Goal: Transaction & Acquisition: Purchase product/service

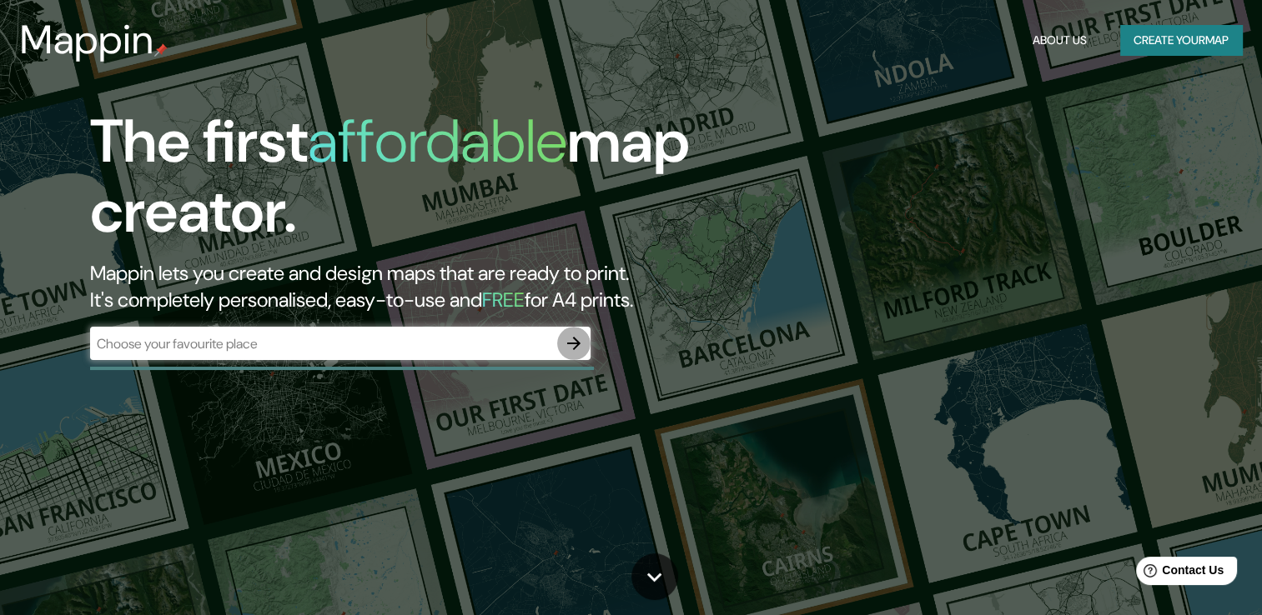
click at [557, 339] on button "button" at bounding box center [573, 343] width 33 height 33
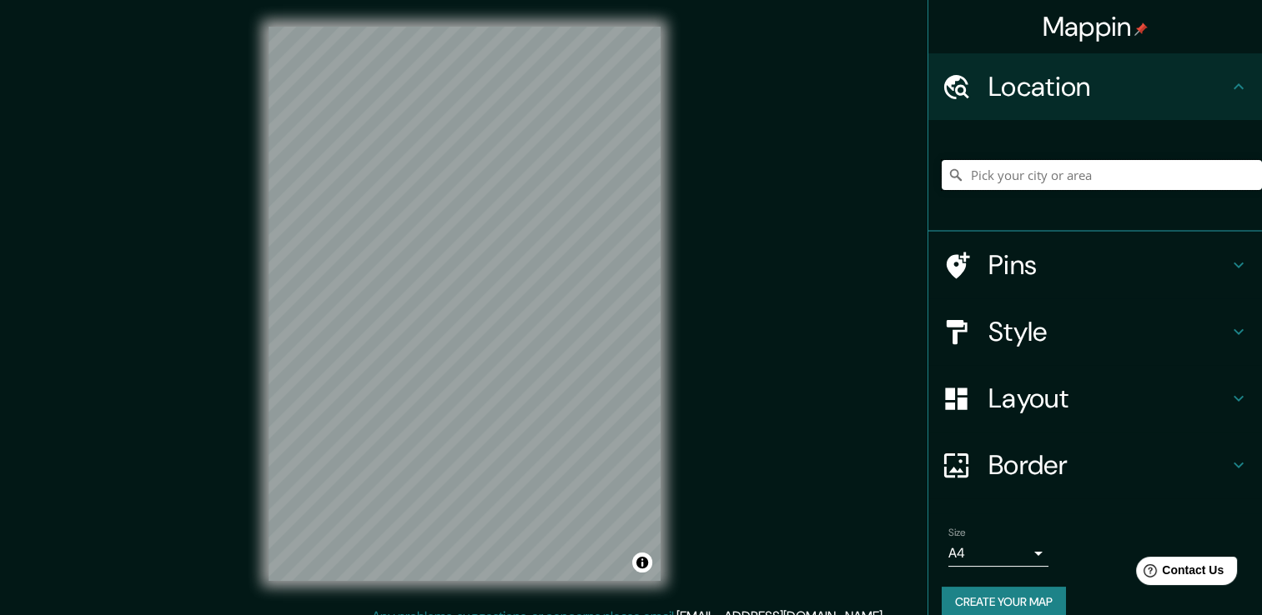
click at [993, 175] on input "Pick your city or area" at bounding box center [1101, 175] width 320 height 30
type input "Tepic, [GEOGRAPHIC_DATA], [GEOGRAPHIC_DATA]"
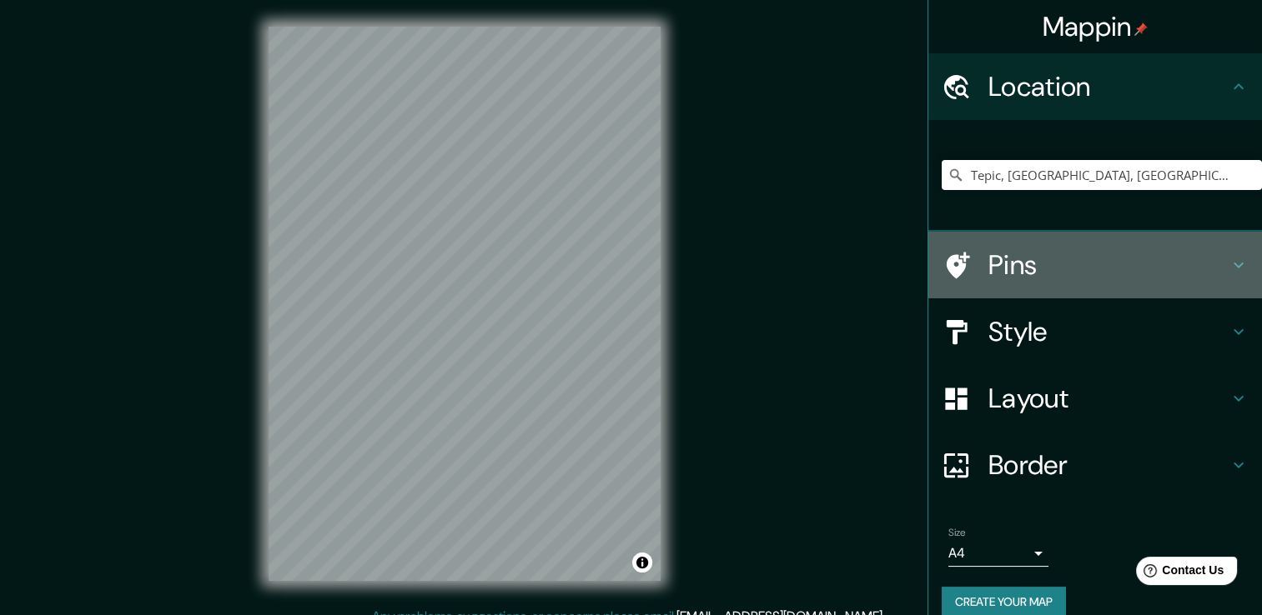
click at [968, 274] on div at bounding box center [964, 265] width 47 height 29
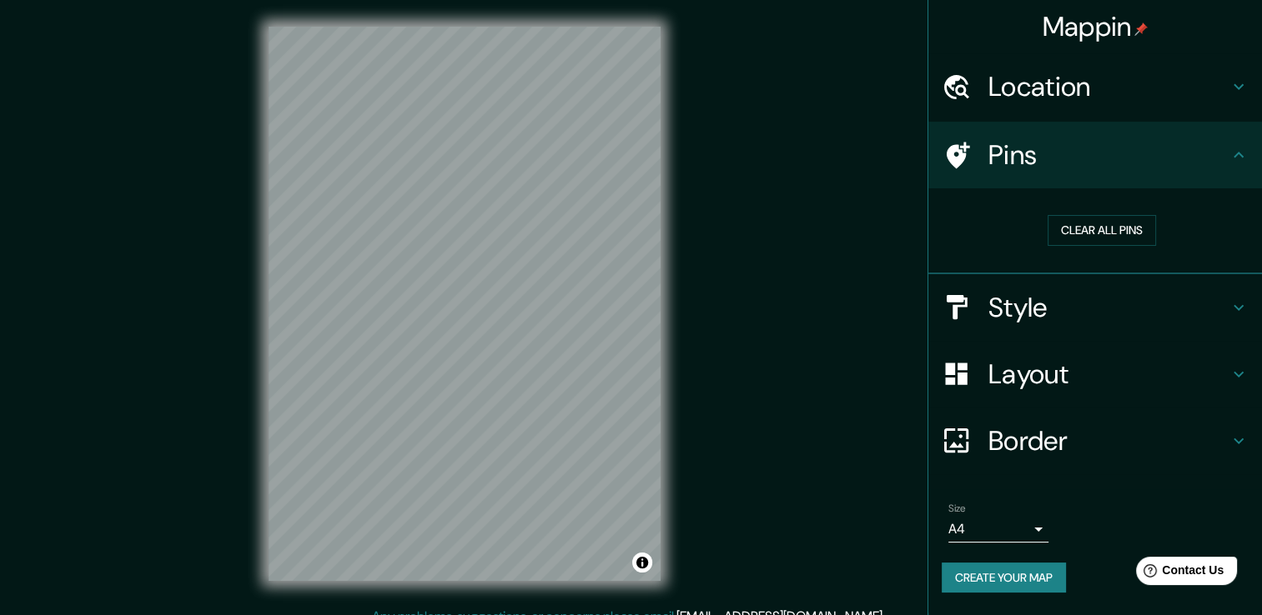
click at [1024, 577] on button "Create your map" at bounding box center [1003, 578] width 124 height 31
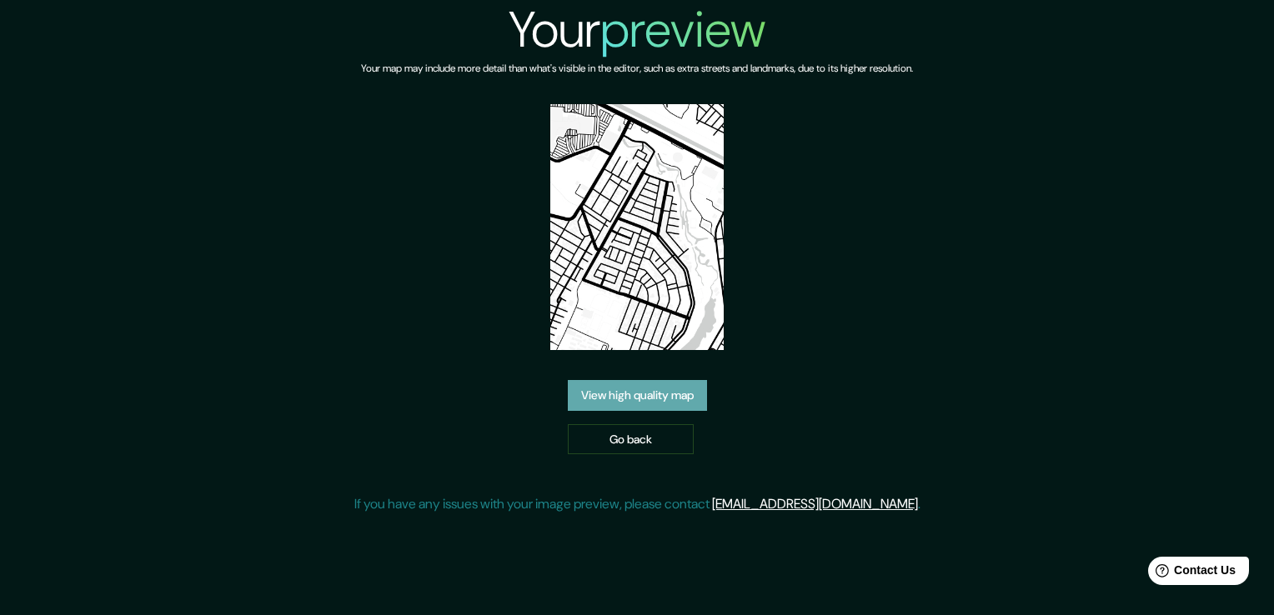
click at [661, 392] on link "View high quality map" at bounding box center [637, 395] width 139 height 31
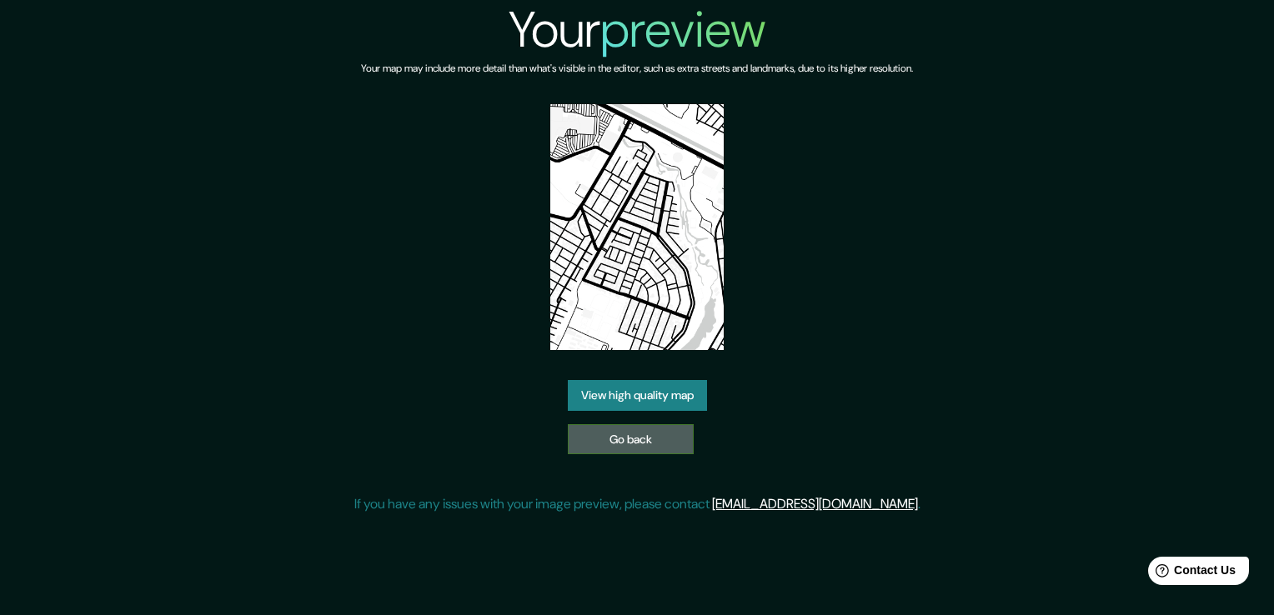
click at [609, 435] on link "Go back" at bounding box center [631, 439] width 126 height 31
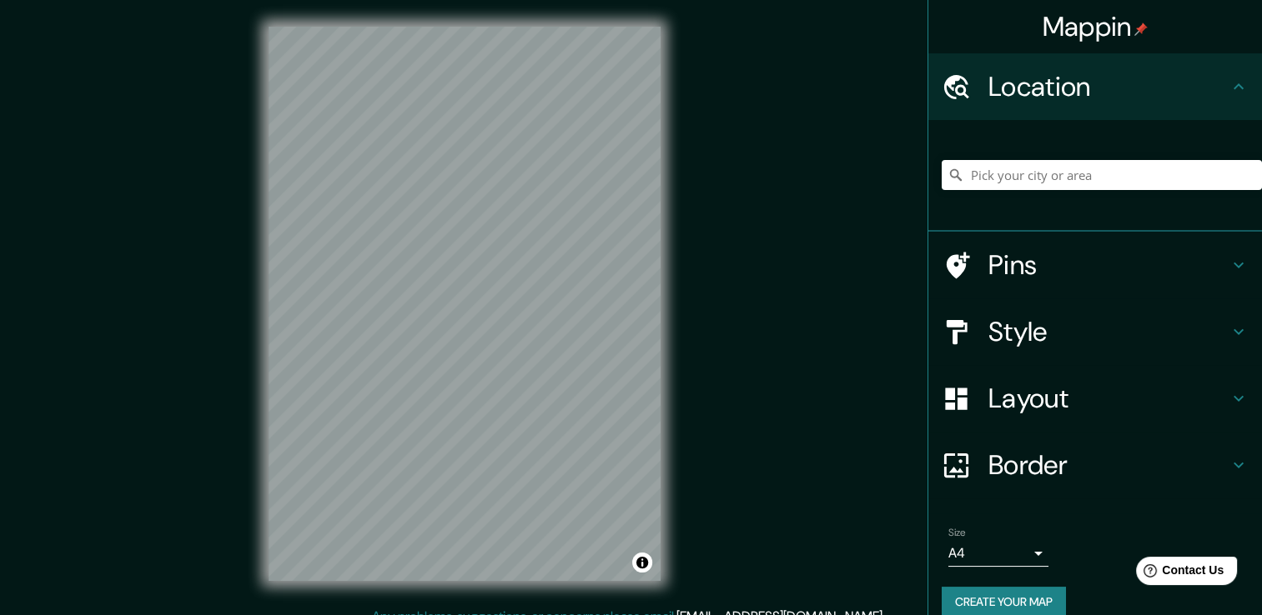
scroll to position [21, 0]
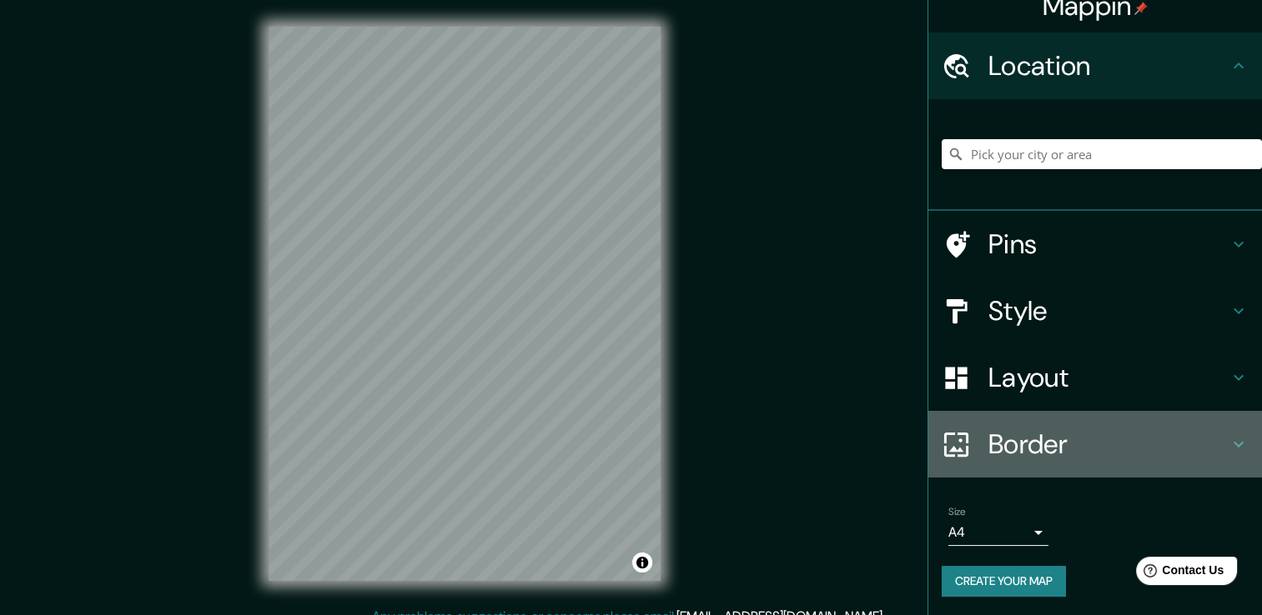
click at [1077, 434] on h4 "Border" at bounding box center [1108, 444] width 240 height 33
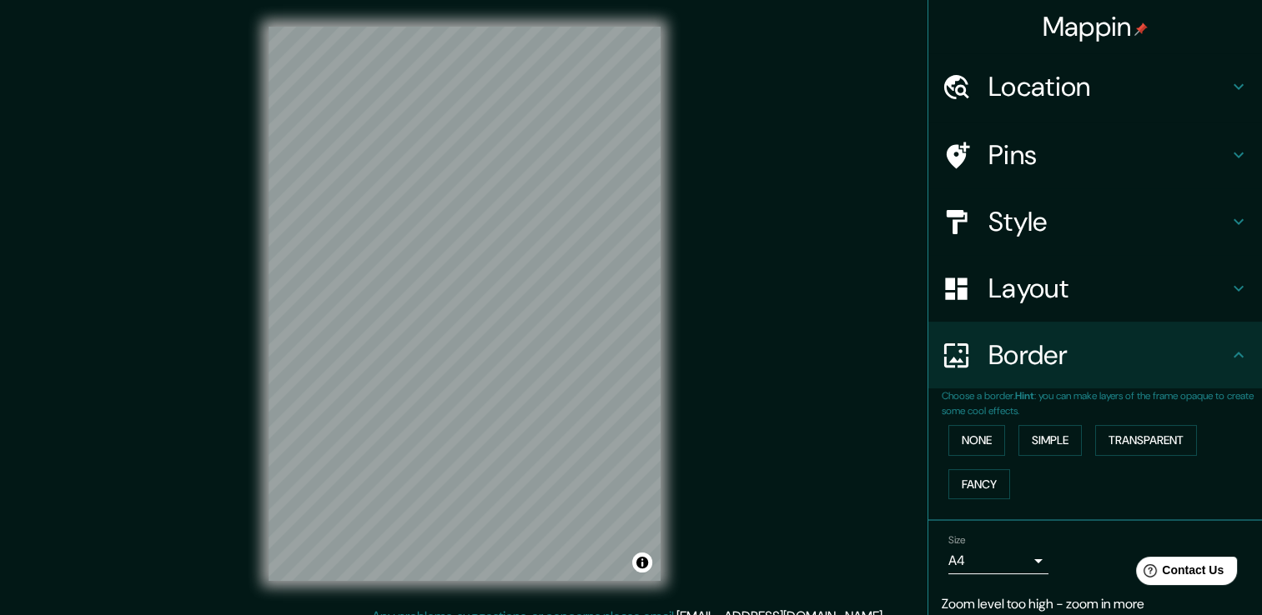
click at [786, 382] on div "Mappin Location Pins Style Layout Border Choose a border. Hint : you can make l…" at bounding box center [631, 317] width 1262 height 634
click at [1107, 84] on h4 "Location" at bounding box center [1108, 86] width 240 height 33
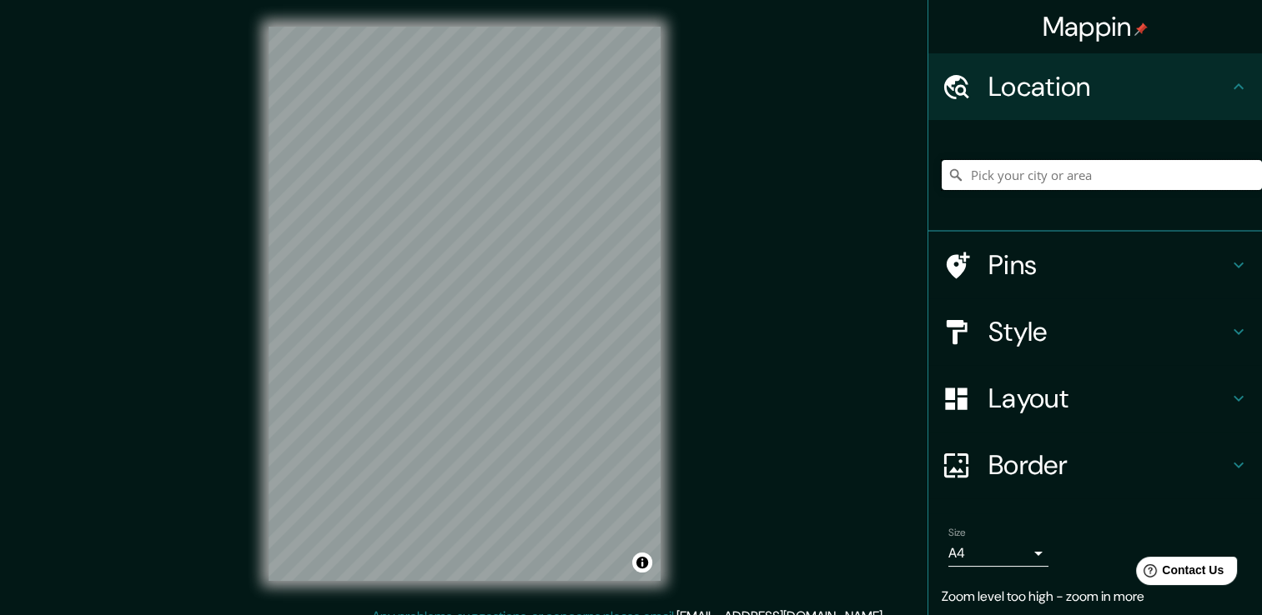
click at [1072, 167] on input "Pick your city or area" at bounding box center [1101, 175] width 320 height 30
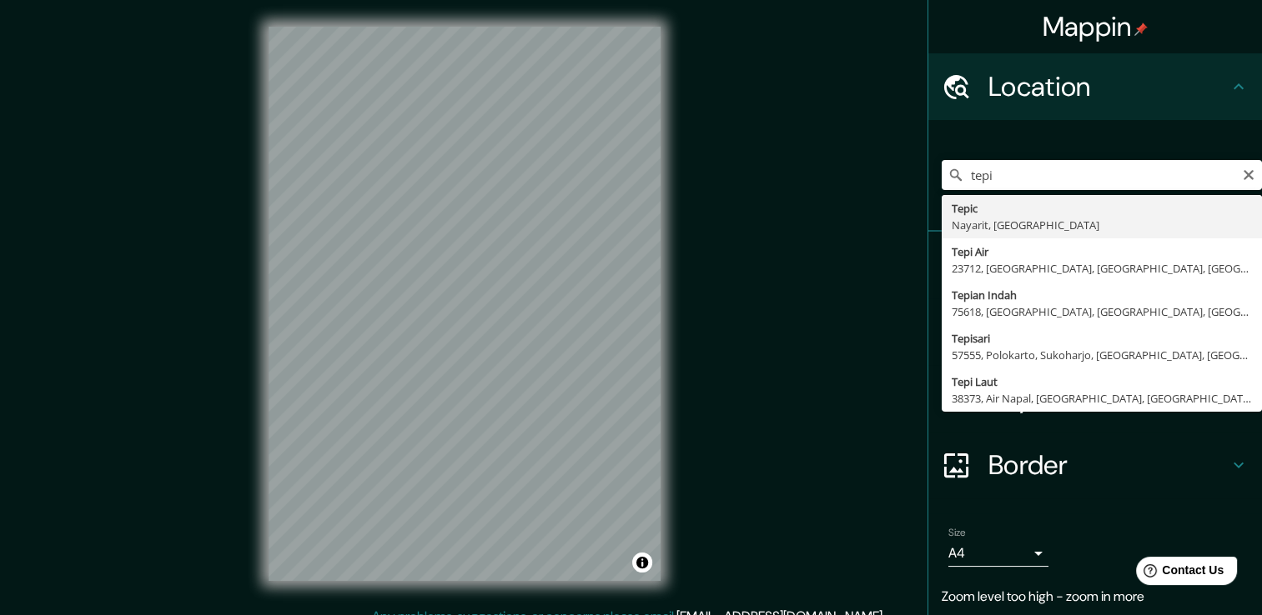
type input "Tepic, [GEOGRAPHIC_DATA], [GEOGRAPHIC_DATA]"
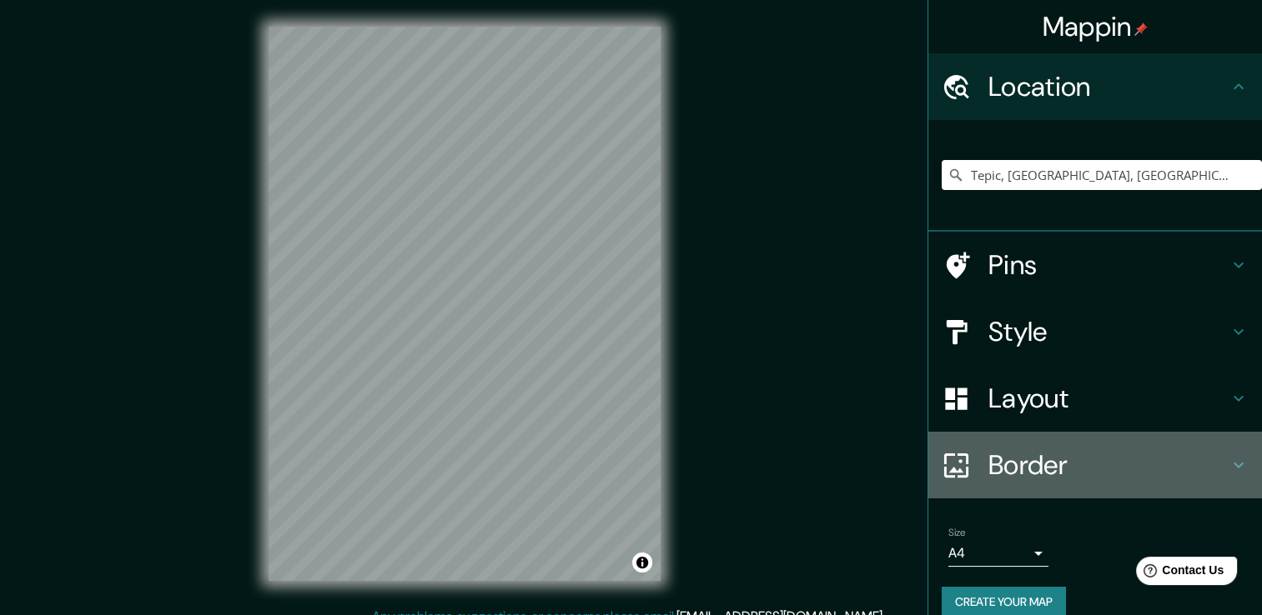
click at [1008, 450] on h4 "Border" at bounding box center [1108, 465] width 240 height 33
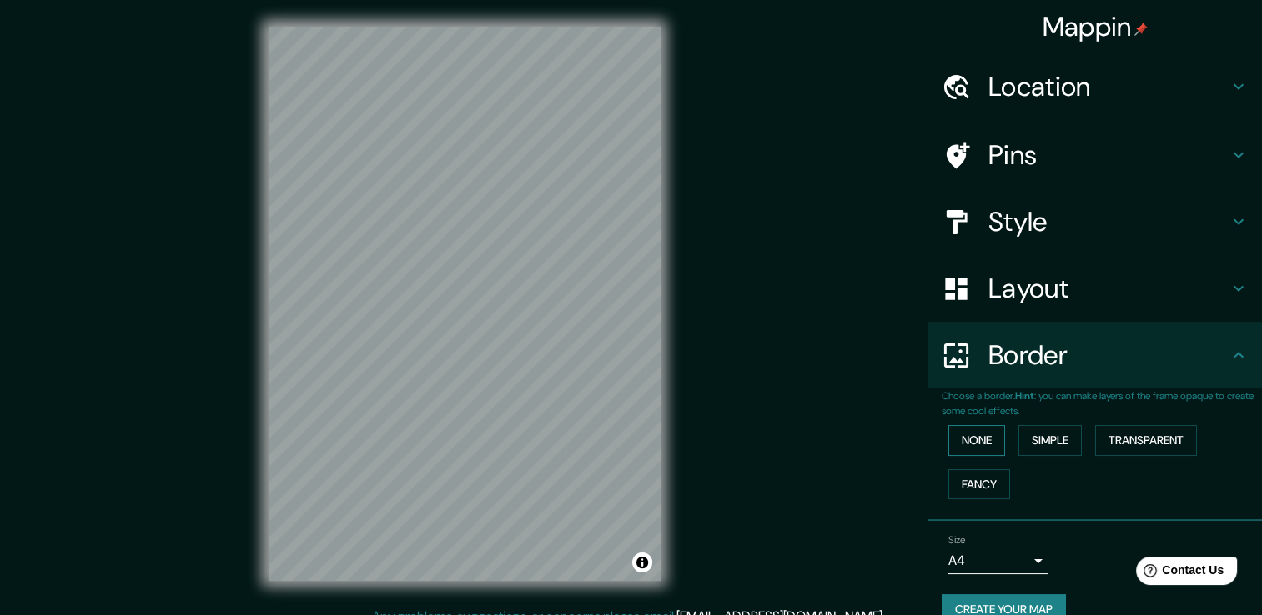
click at [967, 425] on button "None" at bounding box center [976, 440] width 57 height 31
click at [1042, 442] on button "Simple" at bounding box center [1049, 440] width 63 height 31
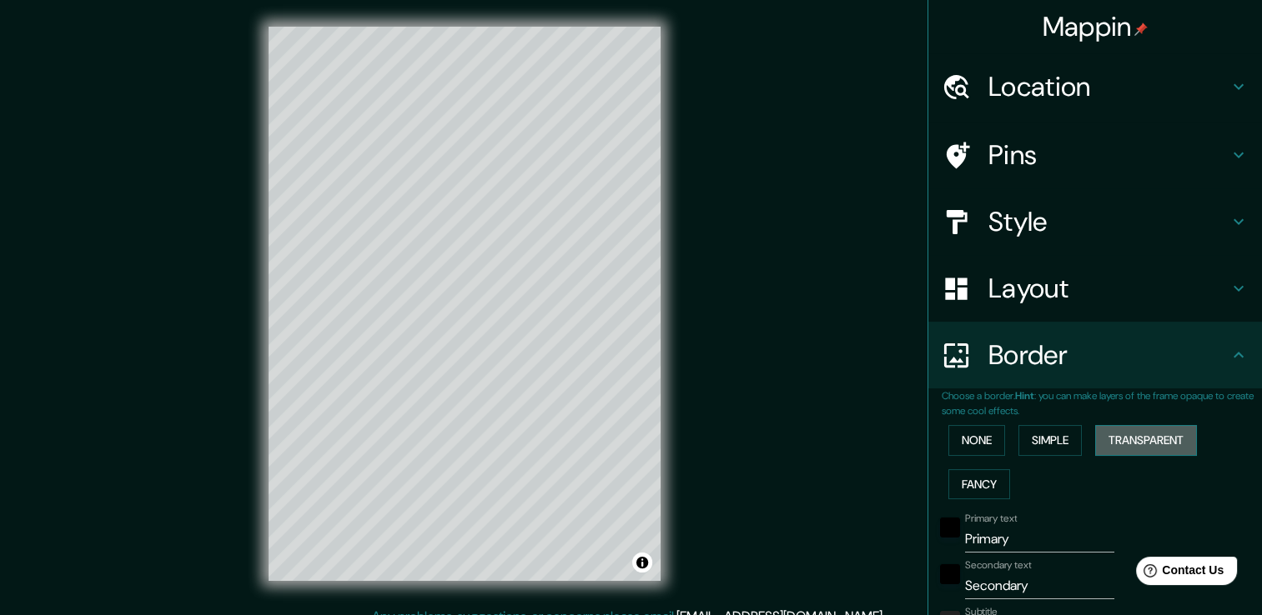
click at [1103, 434] on button "Transparent" at bounding box center [1146, 440] width 102 height 31
click at [948, 489] on button "Fancy" at bounding box center [979, 484] width 62 height 31
click at [948, 438] on button "None" at bounding box center [976, 440] width 57 height 31
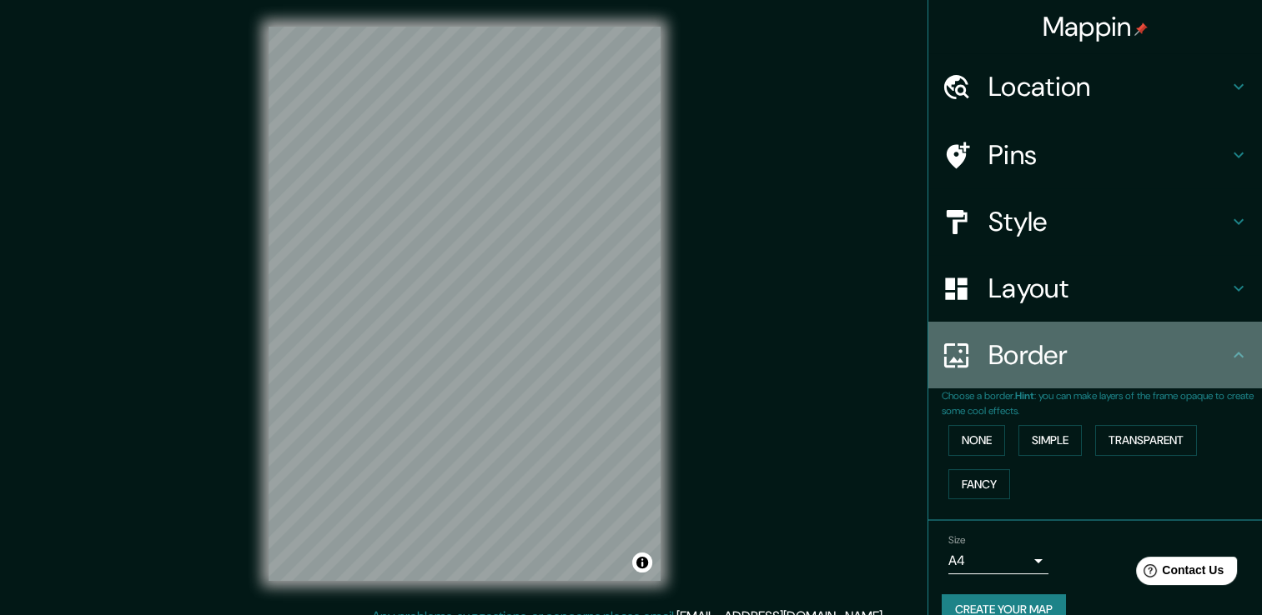
click at [962, 356] on div at bounding box center [964, 355] width 47 height 29
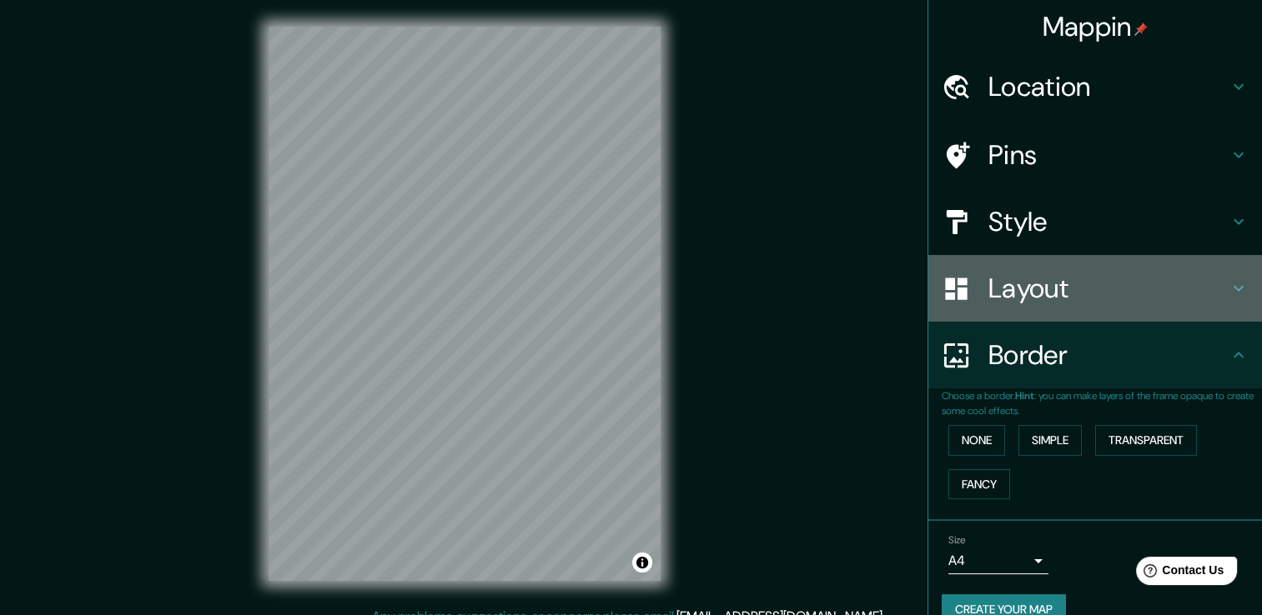
click at [1016, 285] on h4 "Layout" at bounding box center [1108, 288] width 240 height 33
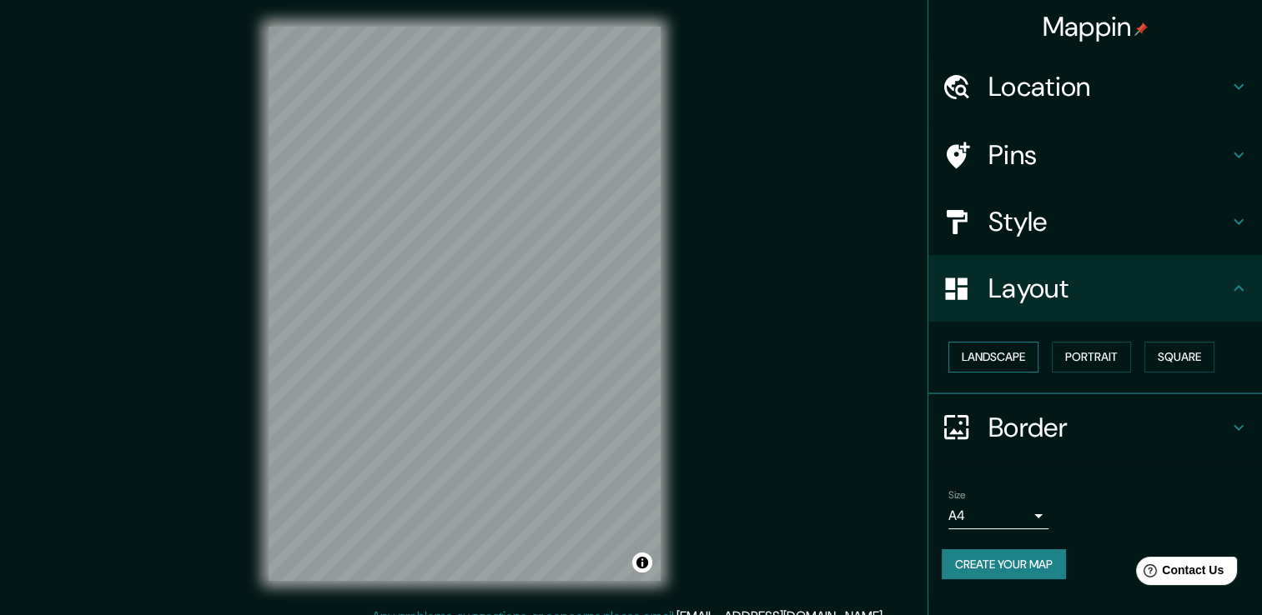
click at [1024, 352] on button "Landscape" at bounding box center [993, 357] width 90 height 31
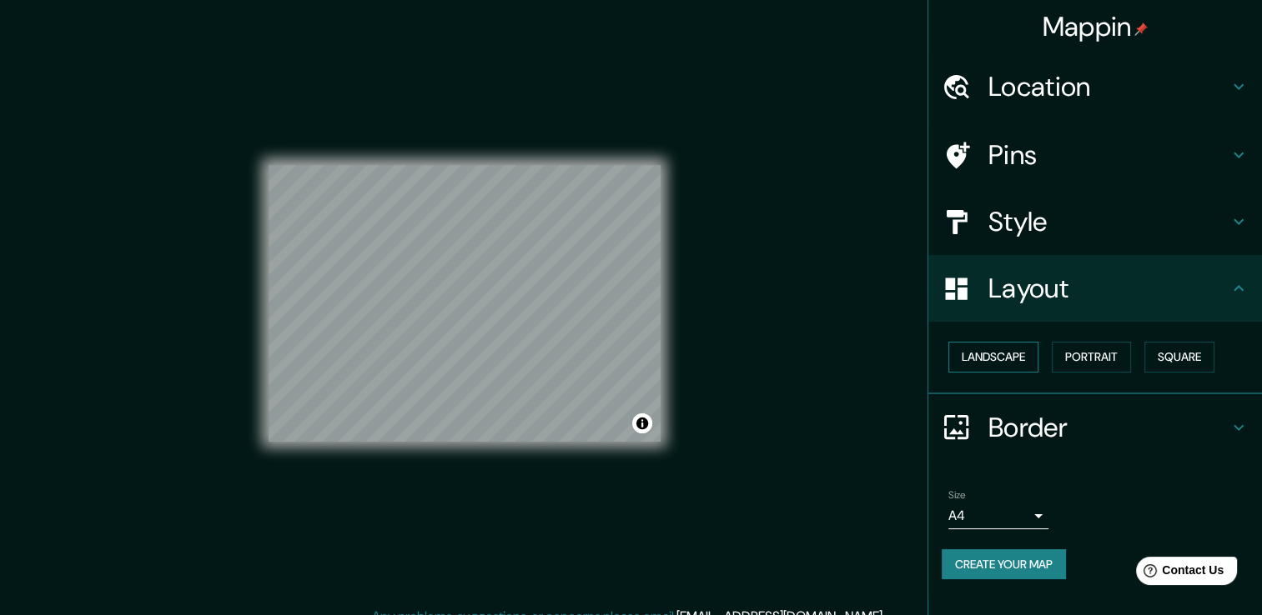
click at [1024, 352] on button "Landscape" at bounding box center [993, 357] width 90 height 31
click at [1078, 360] on button "Portrait" at bounding box center [1091, 357] width 79 height 31
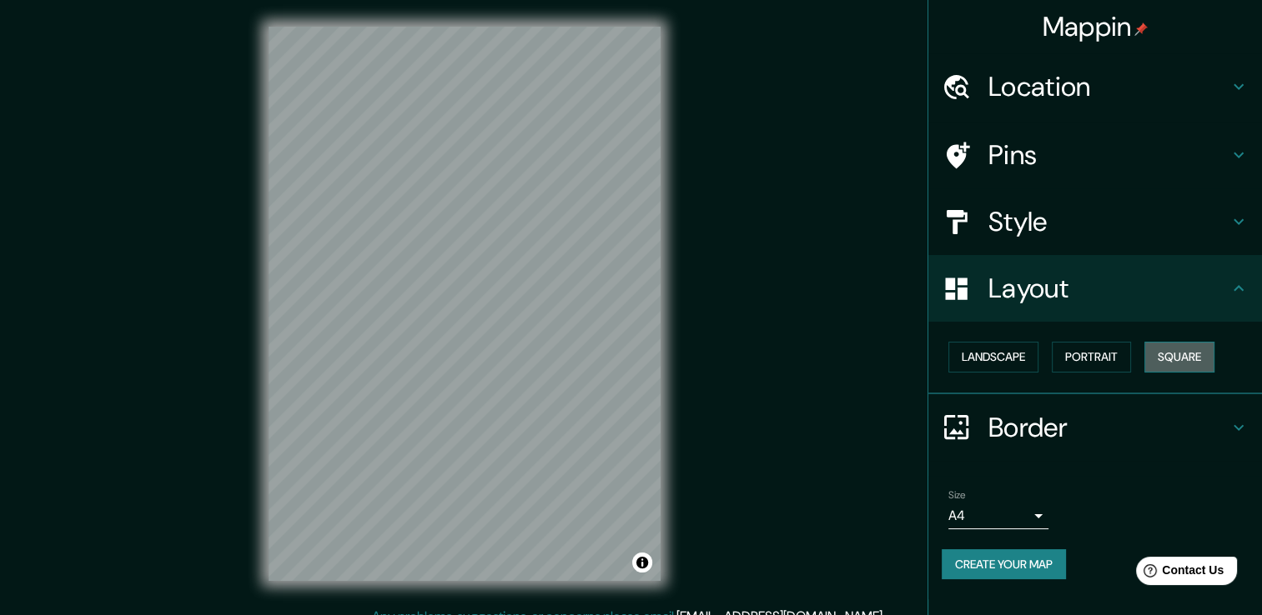
click at [1194, 351] on button "Square" at bounding box center [1179, 357] width 70 height 31
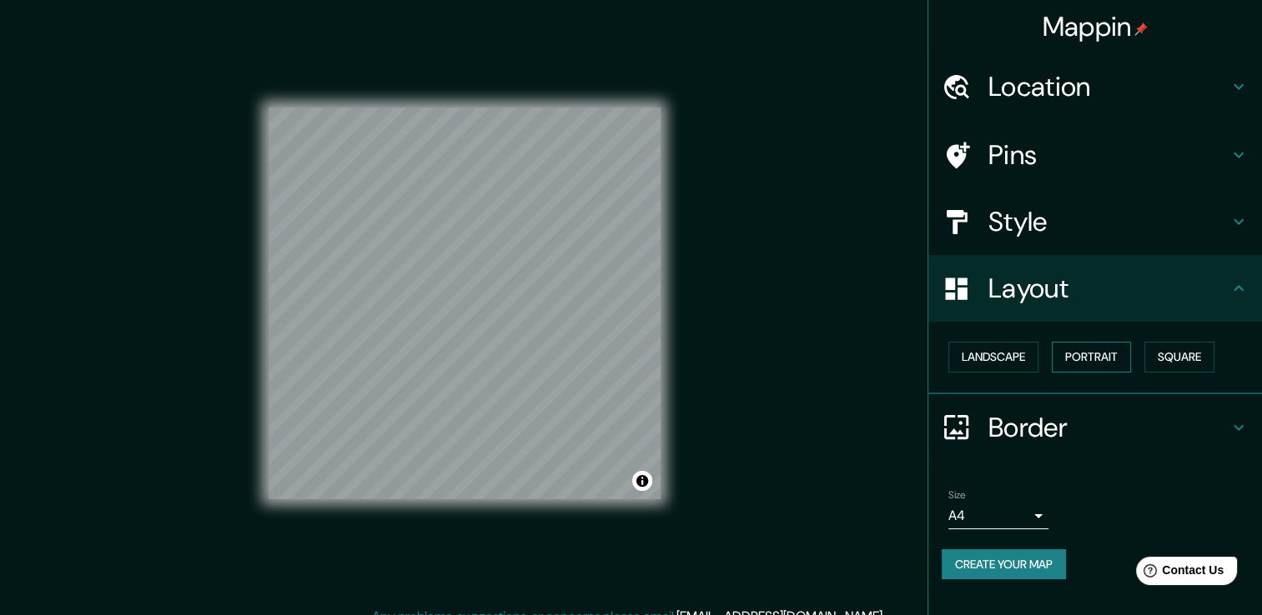
click at [1115, 360] on button "Portrait" at bounding box center [1091, 357] width 79 height 31
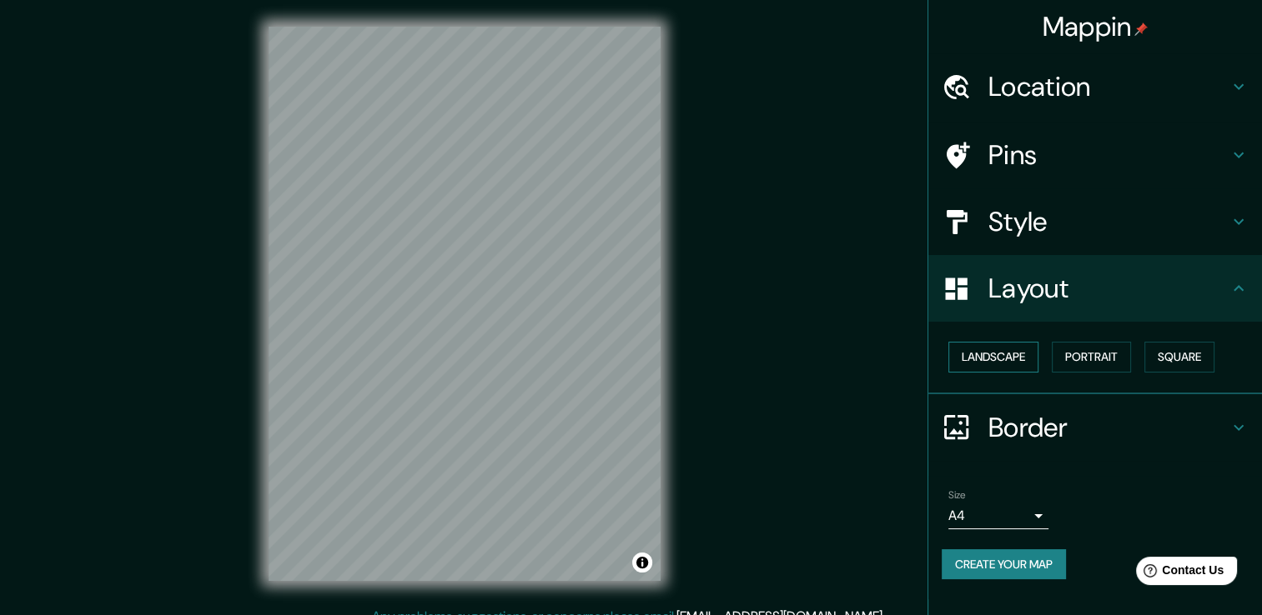
click at [984, 354] on button "Landscape" at bounding box center [993, 357] width 90 height 31
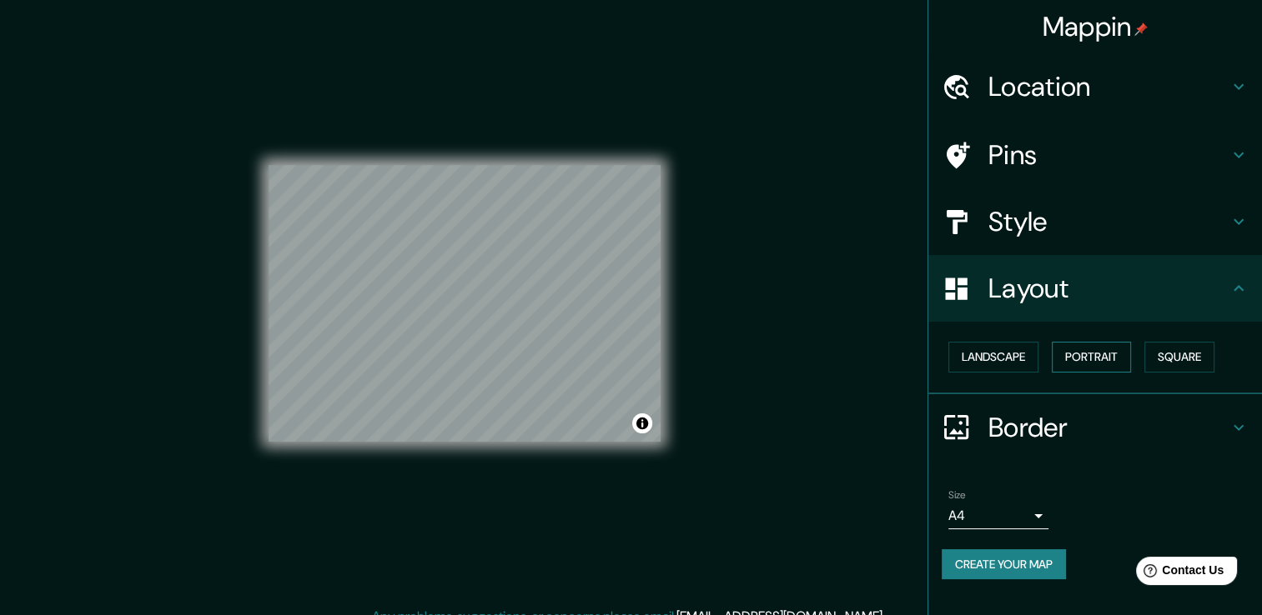
click at [1114, 354] on button "Portrait" at bounding box center [1091, 357] width 79 height 31
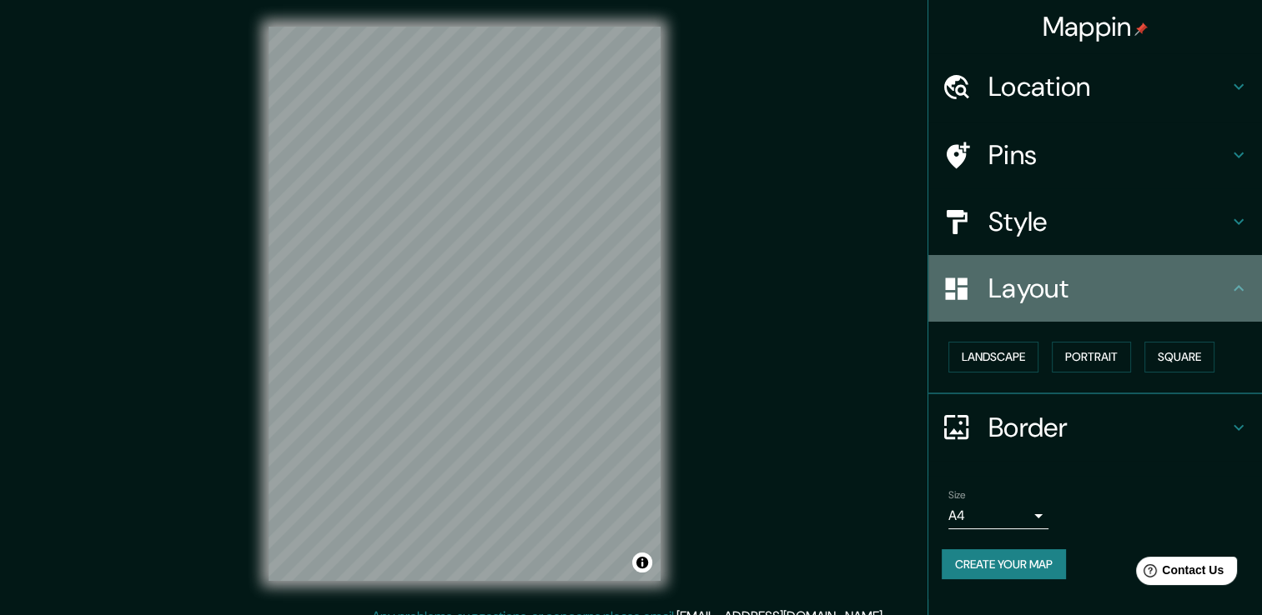
click at [1005, 294] on h4 "Layout" at bounding box center [1108, 288] width 240 height 33
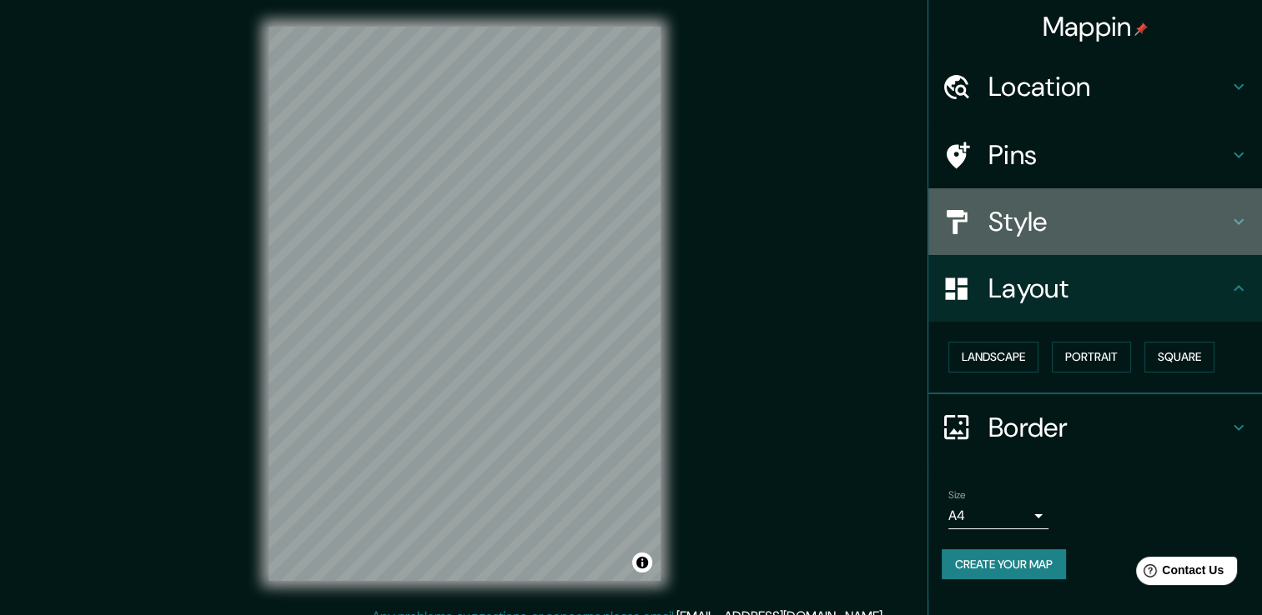
click at [1134, 213] on h4 "Style" at bounding box center [1108, 221] width 240 height 33
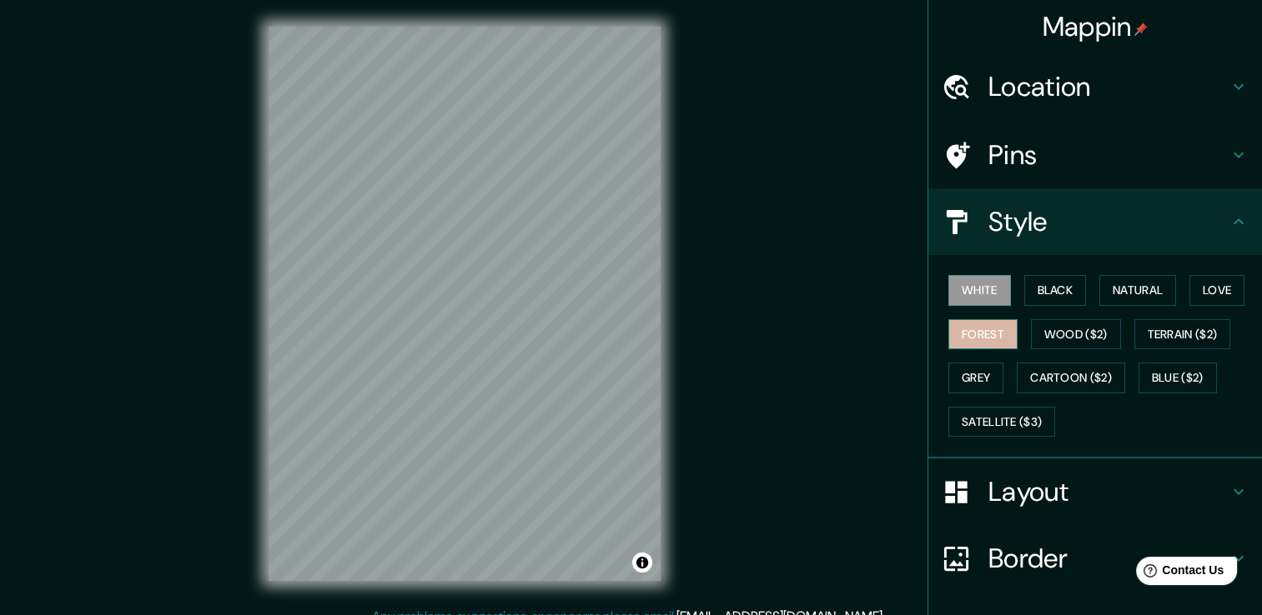
click at [988, 332] on button "Forest" at bounding box center [982, 334] width 69 height 31
click at [1054, 295] on button "Black" at bounding box center [1055, 290] width 63 height 31
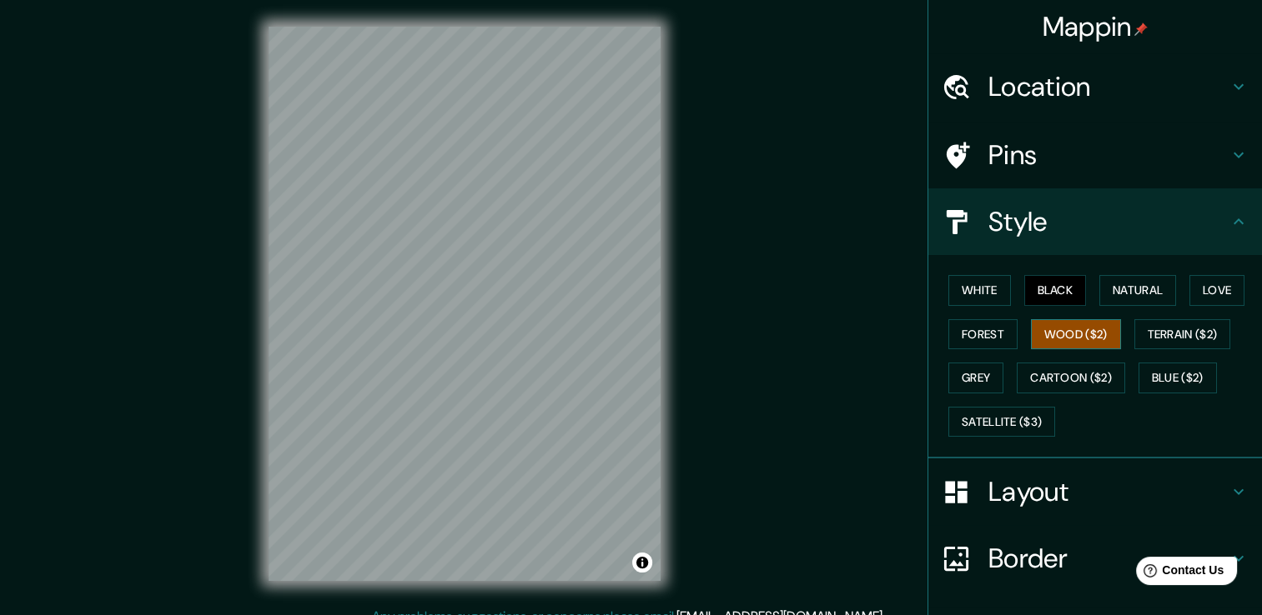
click at [1057, 319] on button "Wood ($2)" at bounding box center [1076, 334] width 90 height 31
click at [1143, 320] on button "Terrain ($2)" at bounding box center [1182, 334] width 97 height 31
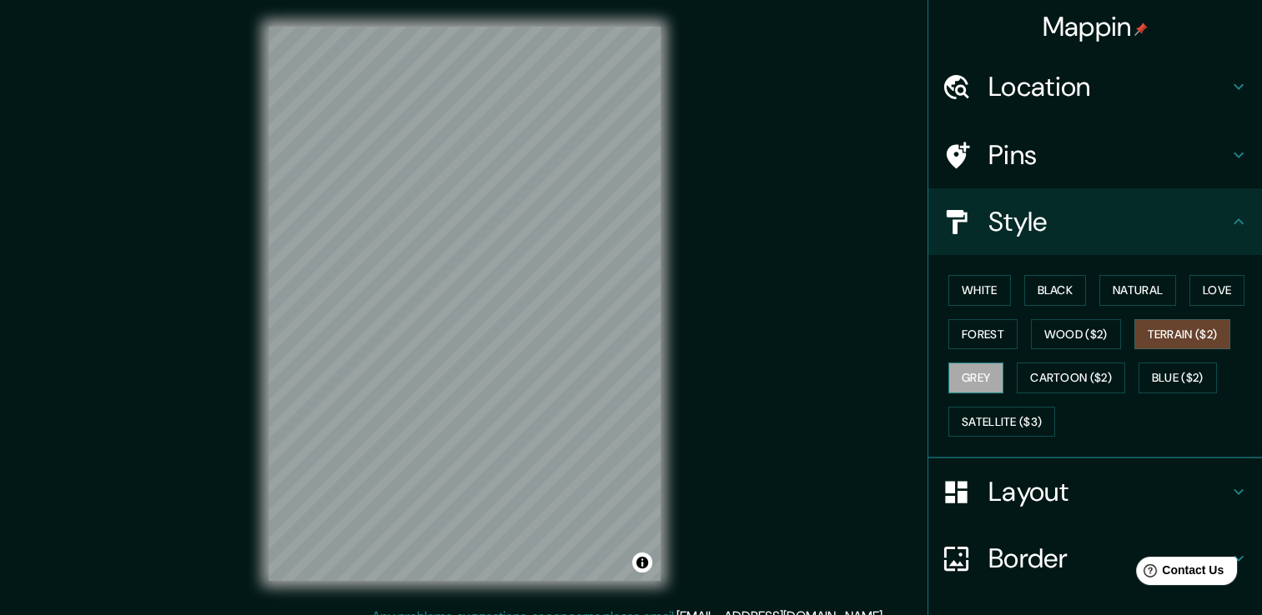
click at [967, 378] on button "Grey" at bounding box center [975, 378] width 55 height 31
click at [1074, 369] on button "Cartoon ($2)" at bounding box center [1071, 378] width 108 height 31
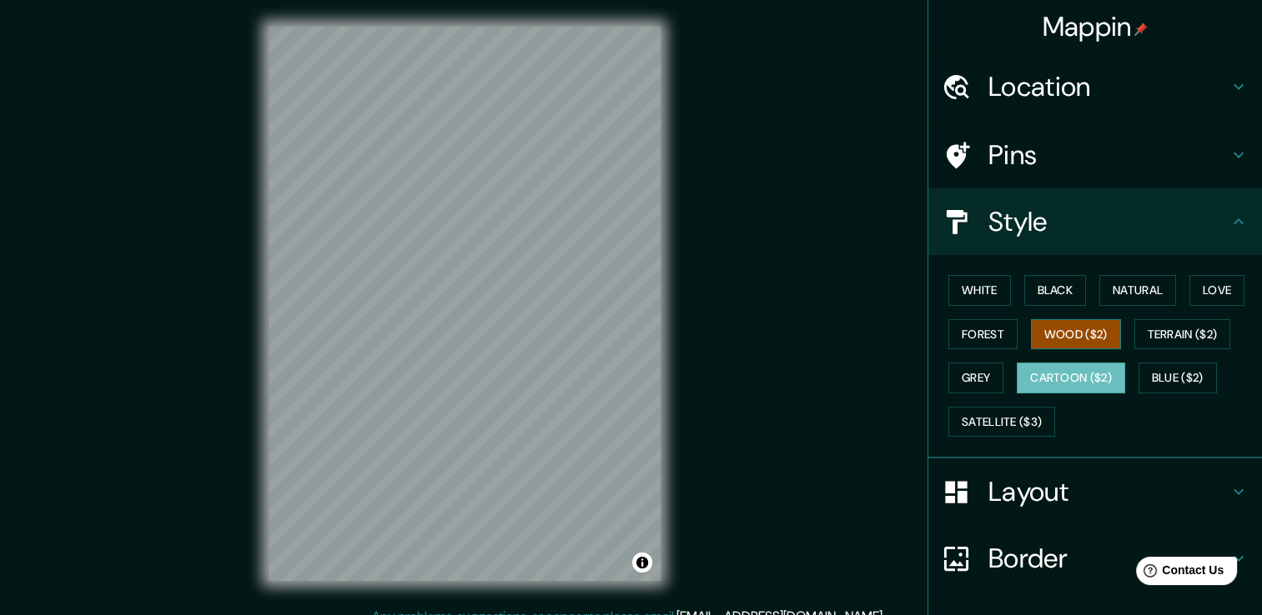
click at [1059, 332] on button "Wood ($2)" at bounding box center [1076, 334] width 90 height 31
click at [996, 279] on button "White" at bounding box center [979, 290] width 63 height 31
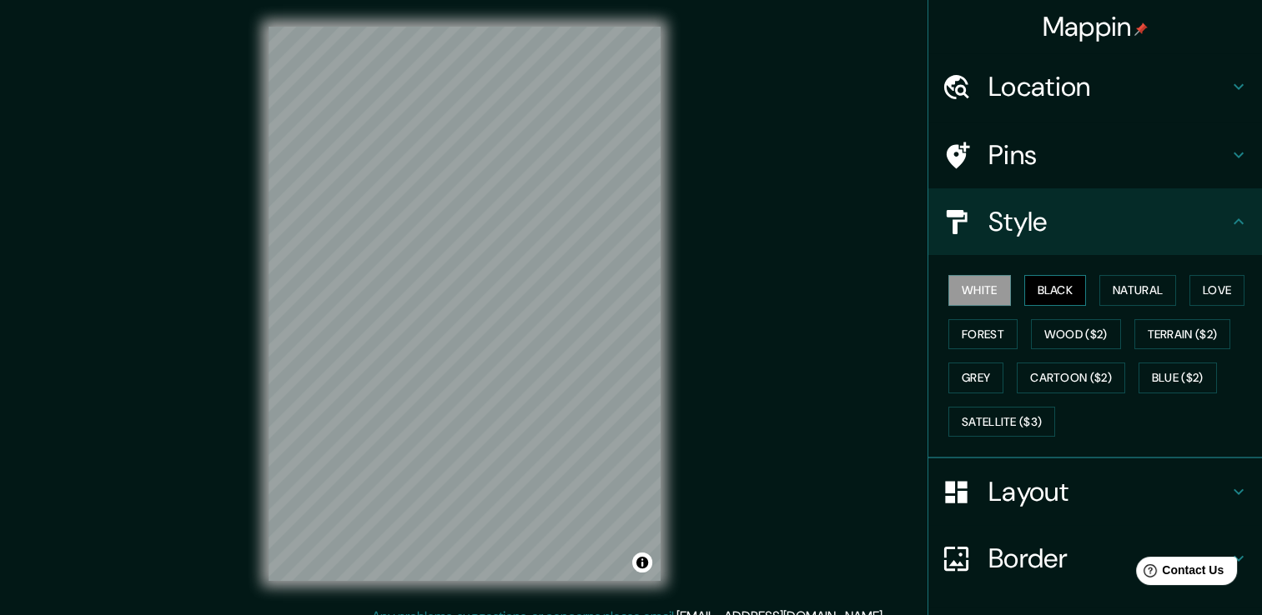
click at [1024, 294] on button "Black" at bounding box center [1055, 290] width 63 height 31
click at [970, 416] on button "Satellite ($3)" at bounding box center [1001, 422] width 107 height 31
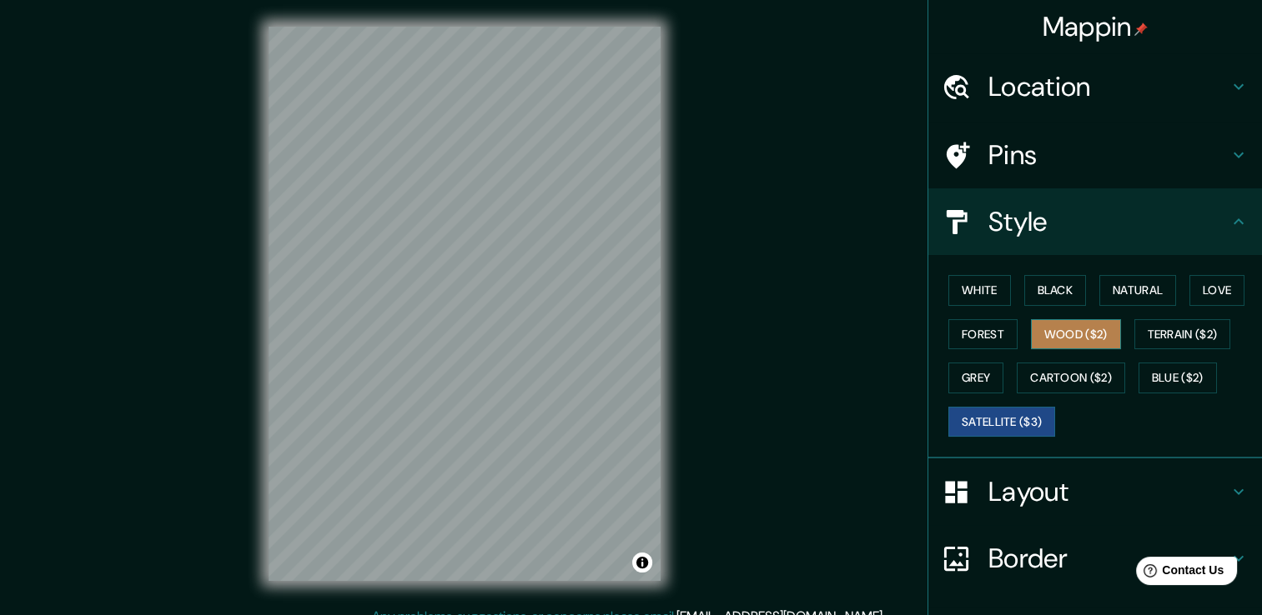
click at [1082, 319] on button "Wood ($2)" at bounding box center [1076, 334] width 90 height 31
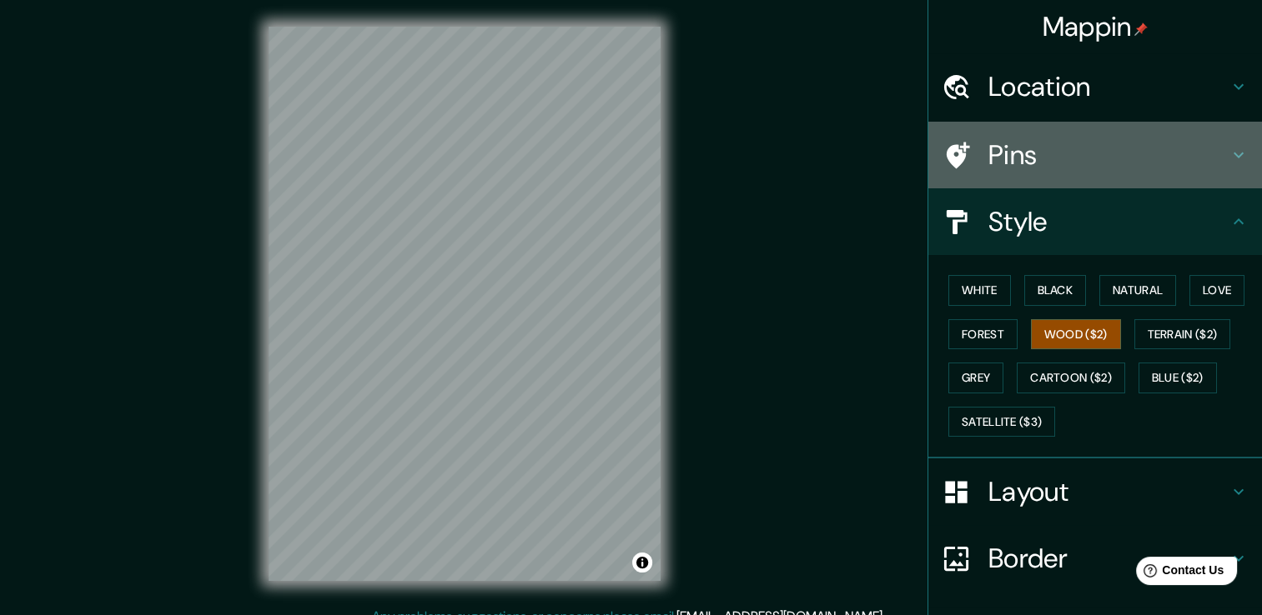
click at [1072, 175] on div "Pins" at bounding box center [1095, 155] width 334 height 67
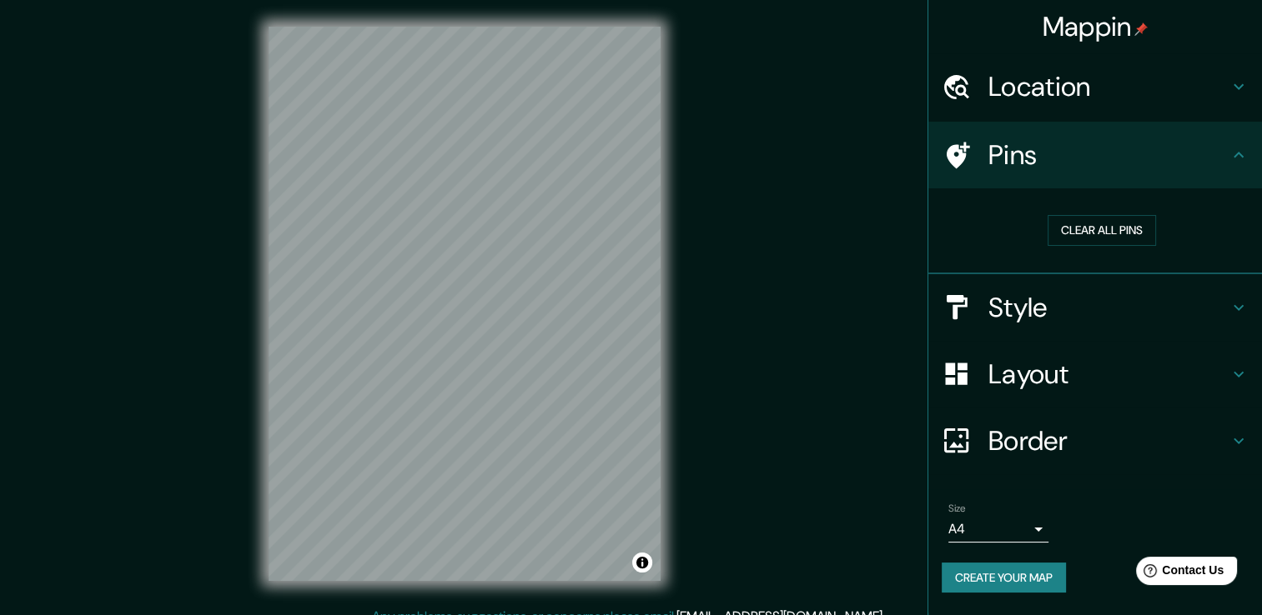
scroll to position [18, 0]
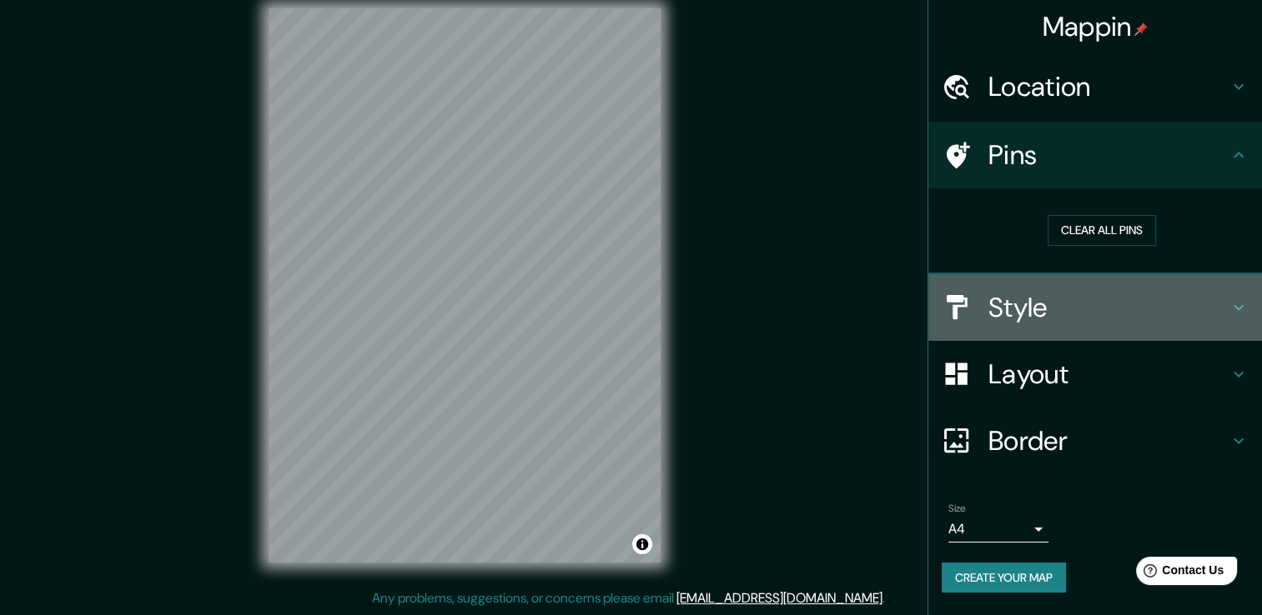
click at [1158, 330] on div "Style" at bounding box center [1095, 307] width 334 height 67
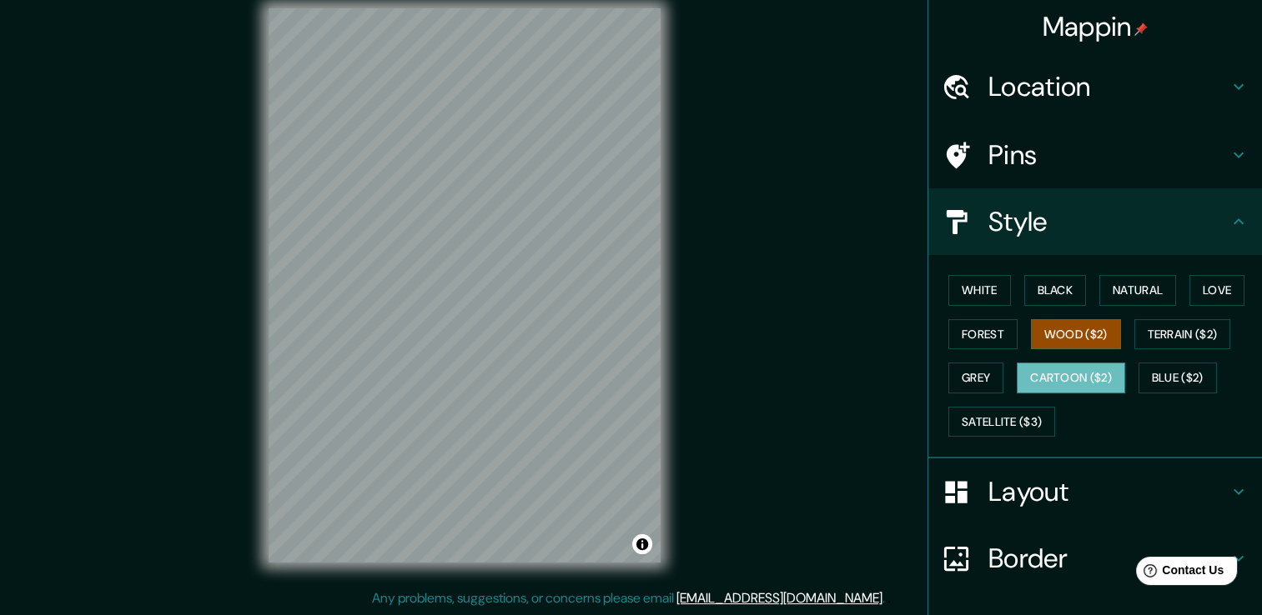
click at [1057, 381] on button "Cartoon ($2)" at bounding box center [1071, 378] width 108 height 31
click at [976, 373] on button "Grey" at bounding box center [975, 378] width 55 height 31
click at [1078, 373] on button "Cartoon ($2)" at bounding box center [1071, 378] width 108 height 31
click at [1138, 366] on button "Blue ($2)" at bounding box center [1177, 378] width 78 height 31
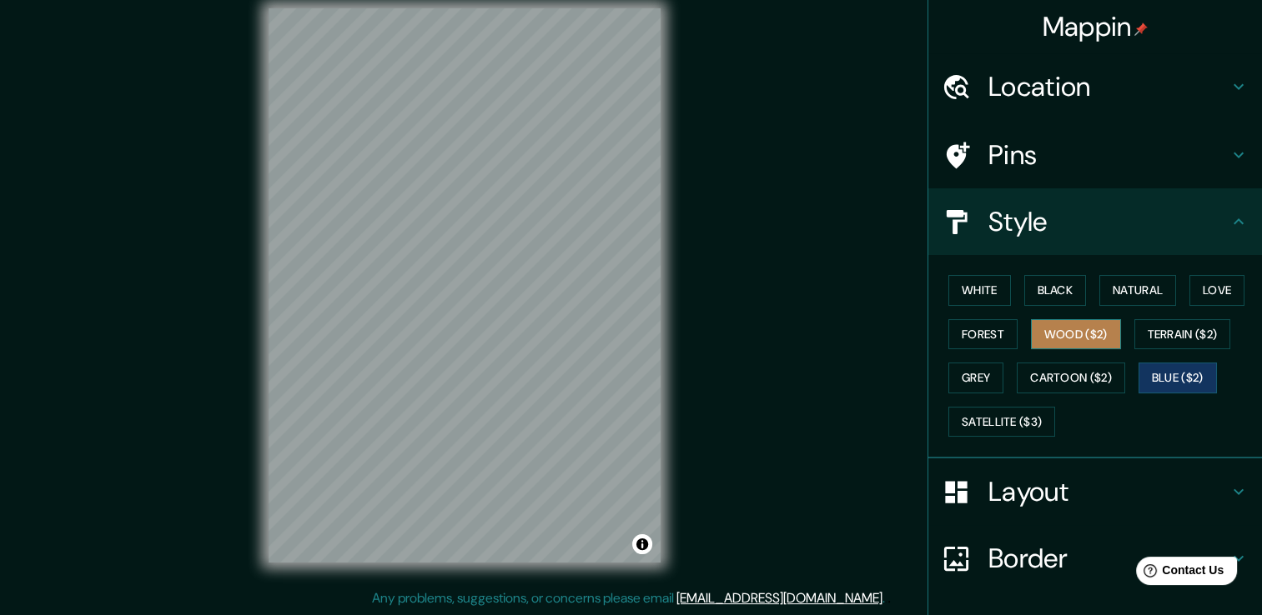
click at [1094, 335] on button "Wood ($2)" at bounding box center [1076, 334] width 90 height 31
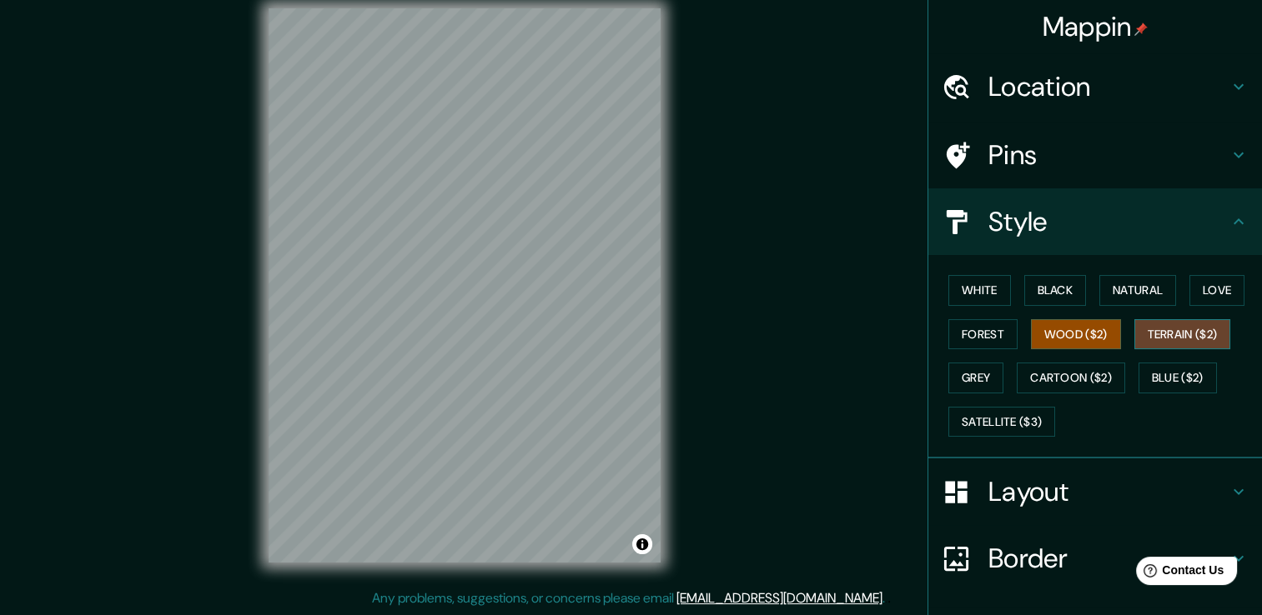
click at [1152, 332] on button "Terrain ($2)" at bounding box center [1182, 334] width 97 height 31
click at [1052, 298] on button "Black" at bounding box center [1055, 290] width 63 height 31
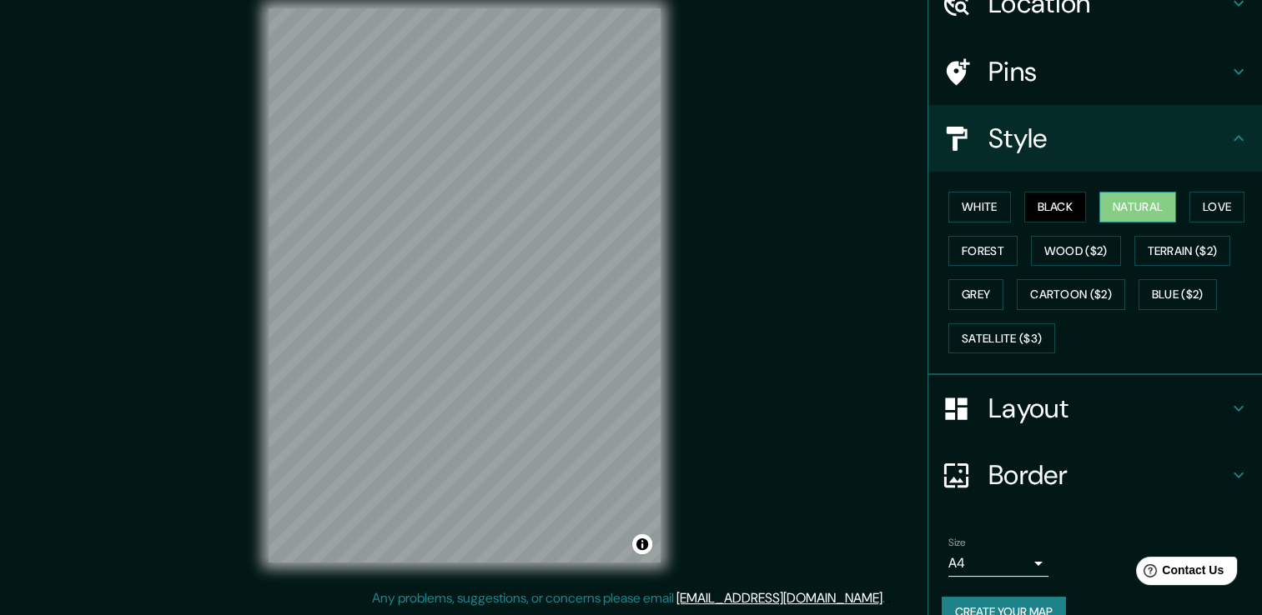
click at [1154, 213] on button "Natural" at bounding box center [1137, 207] width 77 height 31
click at [1010, 478] on h4 "Border" at bounding box center [1108, 475] width 240 height 33
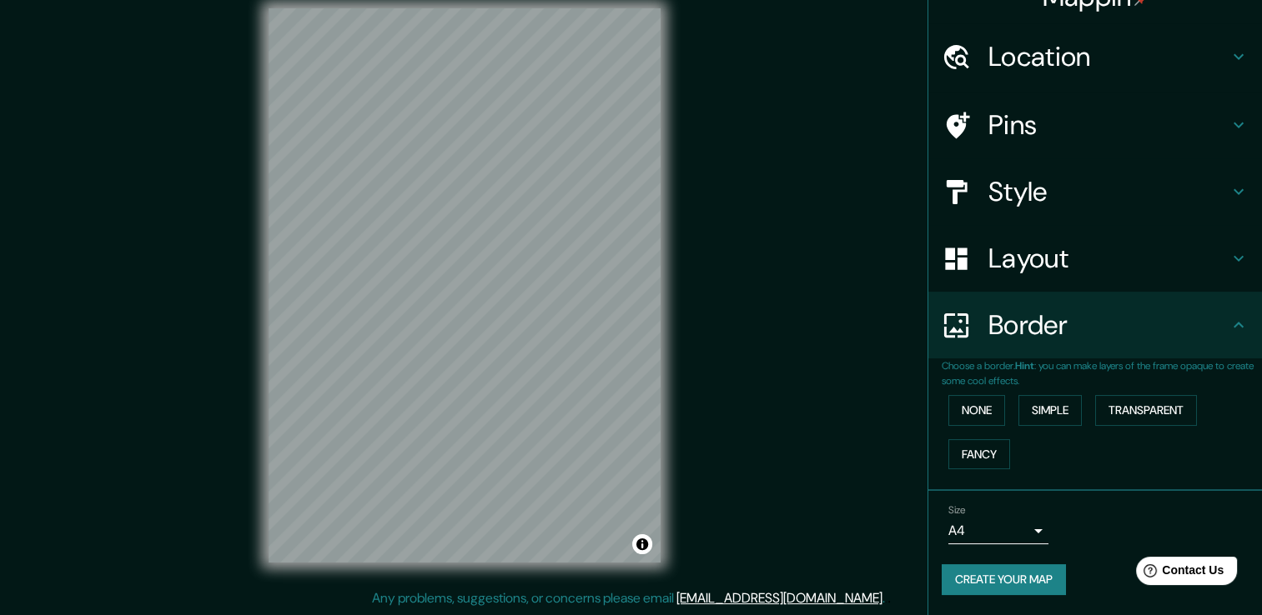
scroll to position [28, 0]
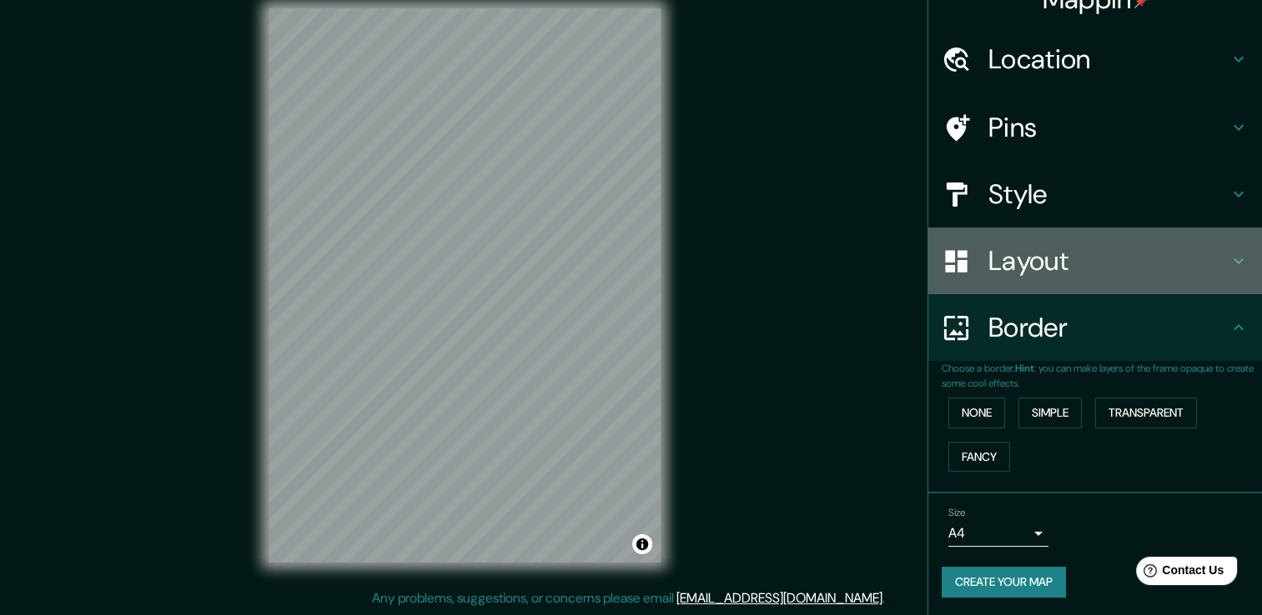
click at [1024, 262] on h4 "Layout" at bounding box center [1108, 260] width 240 height 33
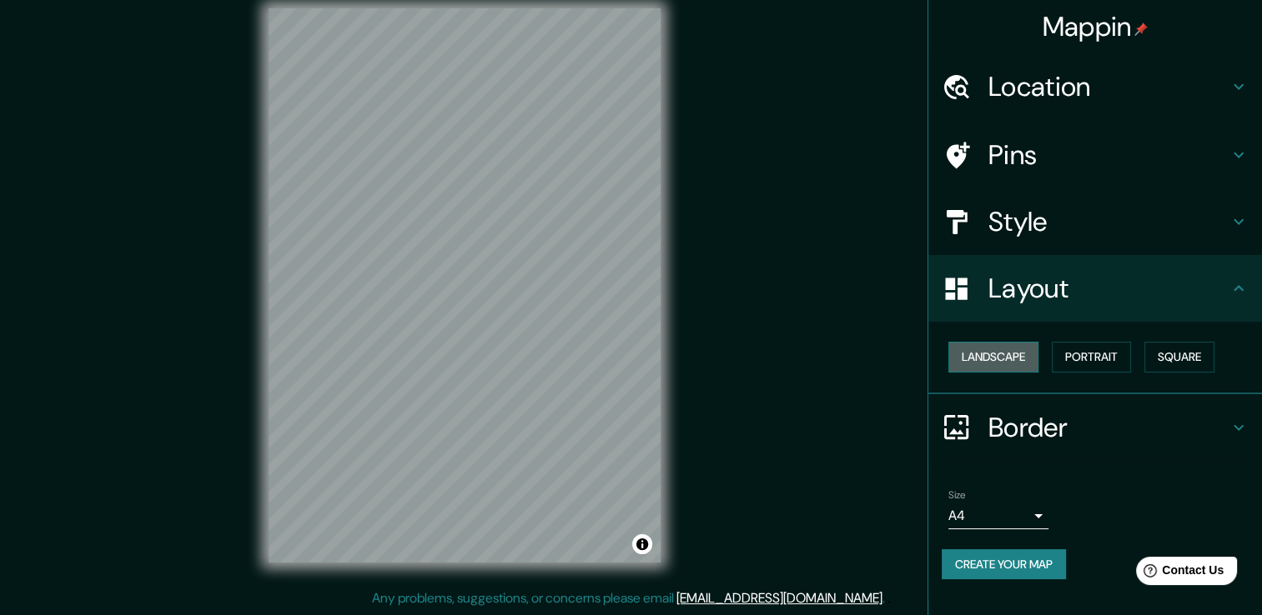
click at [1007, 362] on button "Landscape" at bounding box center [993, 357] width 90 height 31
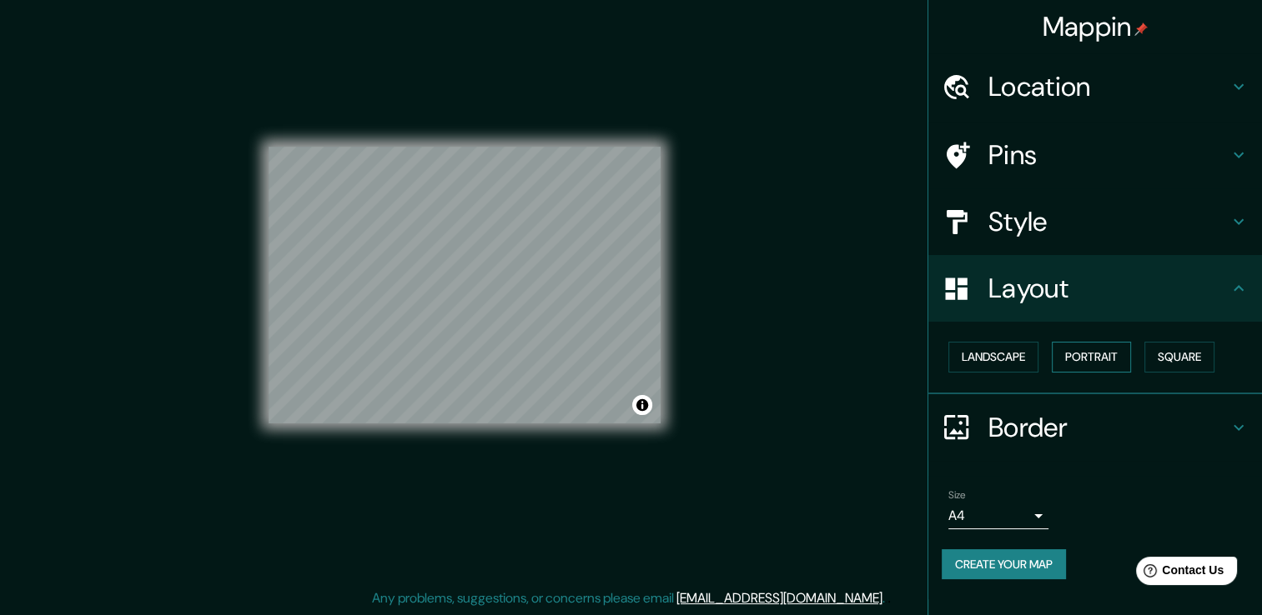
click at [1093, 355] on button "Portrait" at bounding box center [1091, 357] width 79 height 31
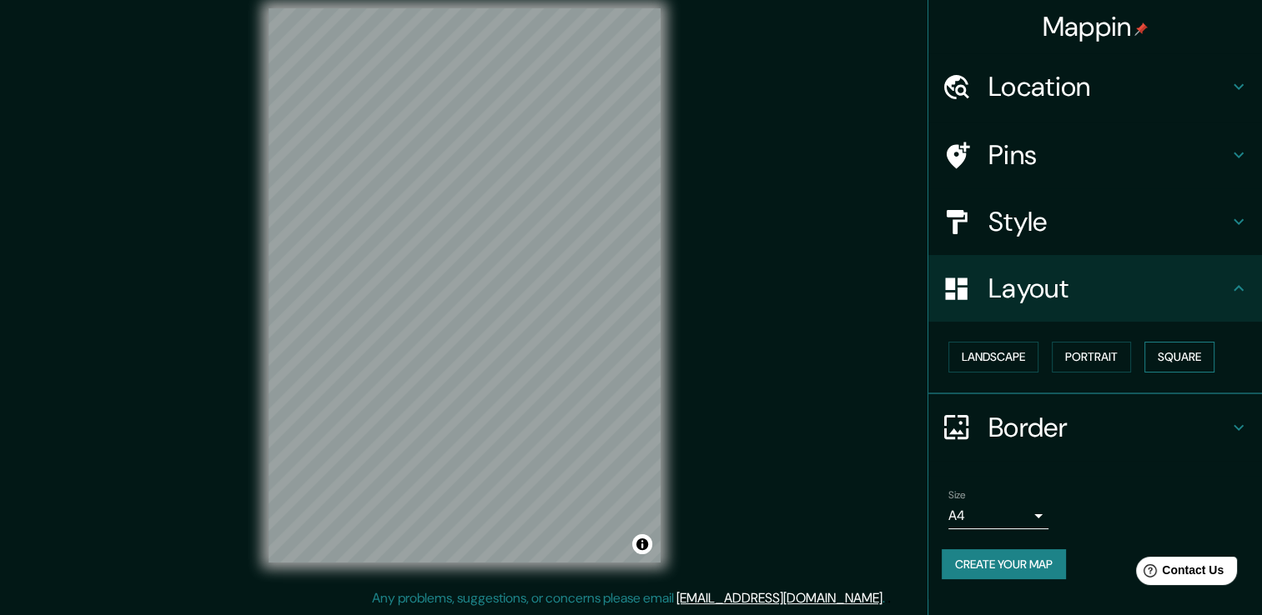
click at [1184, 360] on button "Square" at bounding box center [1179, 357] width 70 height 31
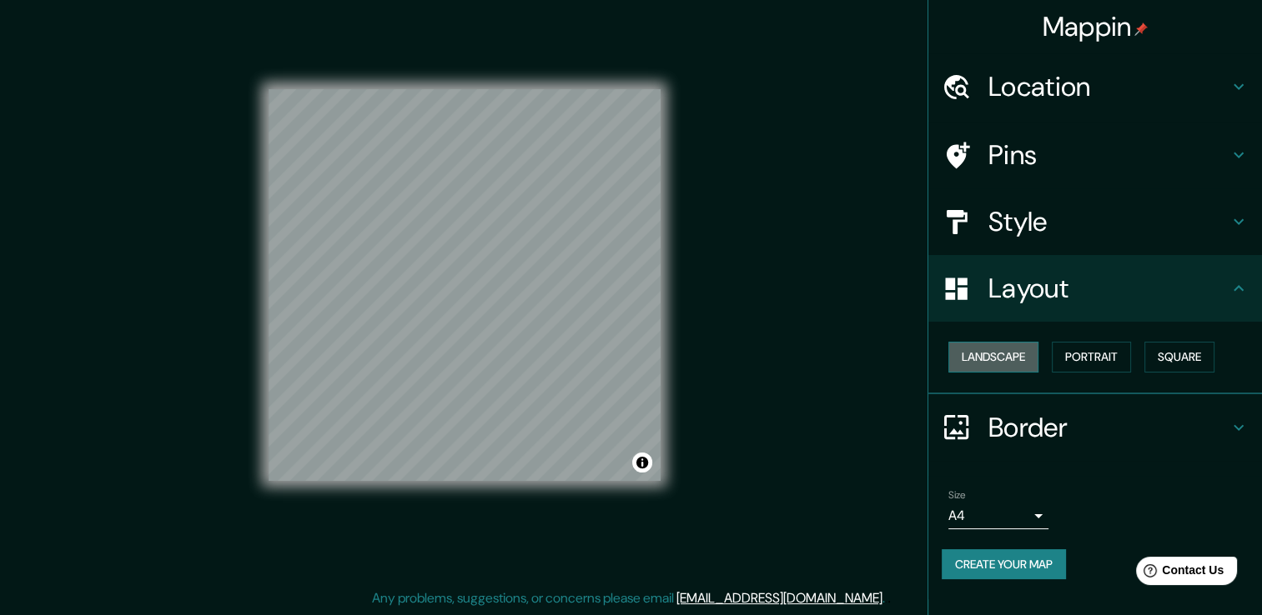
click at [957, 345] on button "Landscape" at bounding box center [993, 357] width 90 height 31
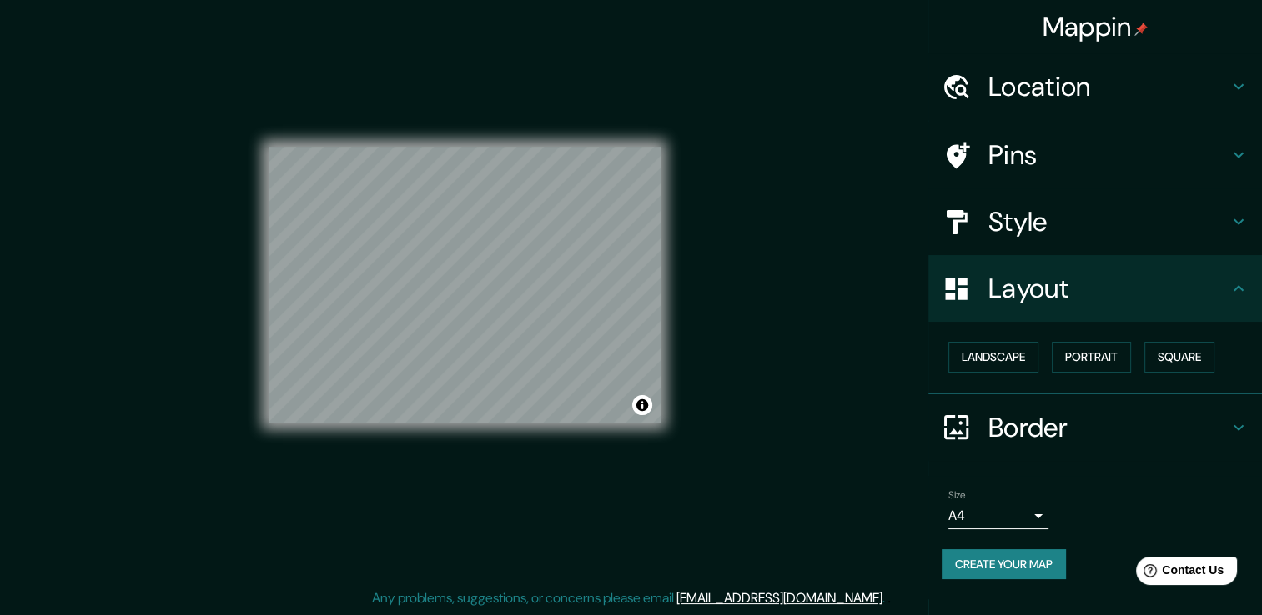
click at [984, 279] on div at bounding box center [964, 288] width 47 height 29
click at [997, 349] on button "Landscape" at bounding box center [993, 357] width 90 height 31
click at [1086, 352] on button "Portrait" at bounding box center [1091, 357] width 79 height 31
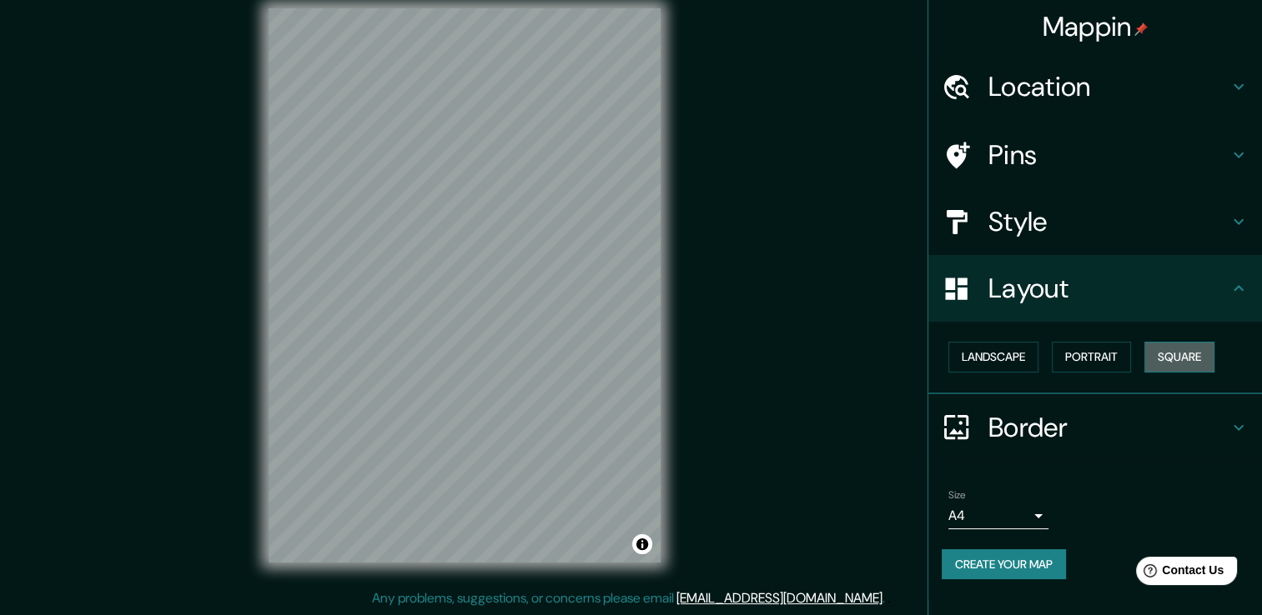
click at [1185, 349] on button "Square" at bounding box center [1179, 357] width 70 height 31
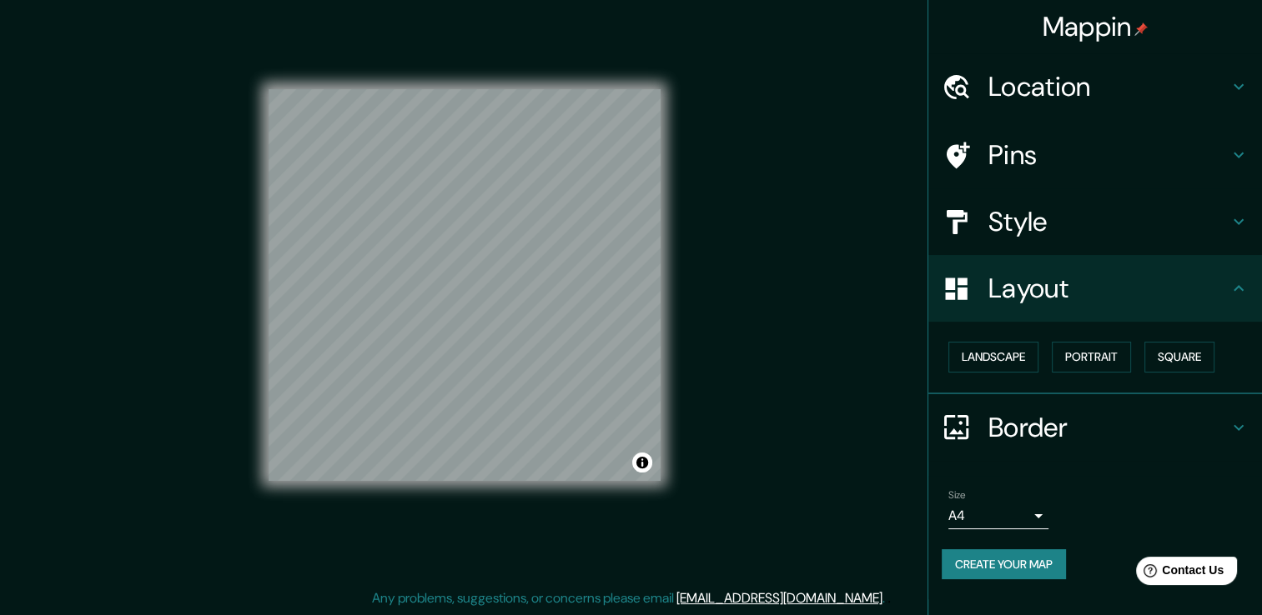
click at [1039, 222] on h4 "Style" at bounding box center [1108, 221] width 240 height 33
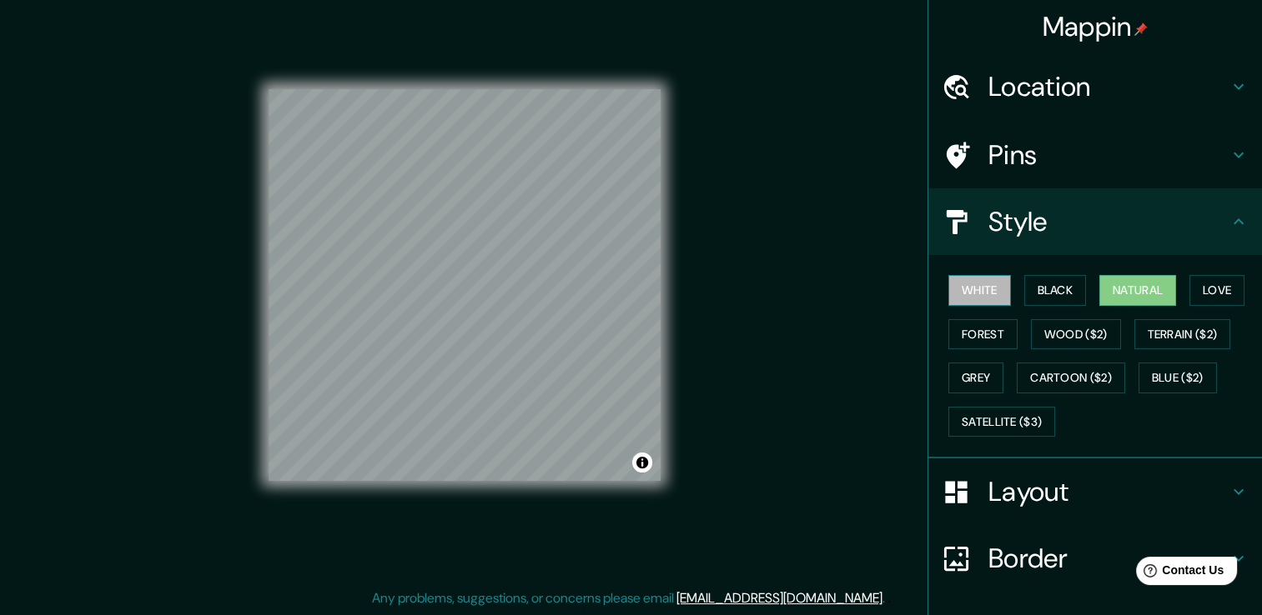
click at [968, 292] on button "White" at bounding box center [979, 290] width 63 height 31
click at [1081, 325] on button "Wood ($2)" at bounding box center [1076, 334] width 90 height 31
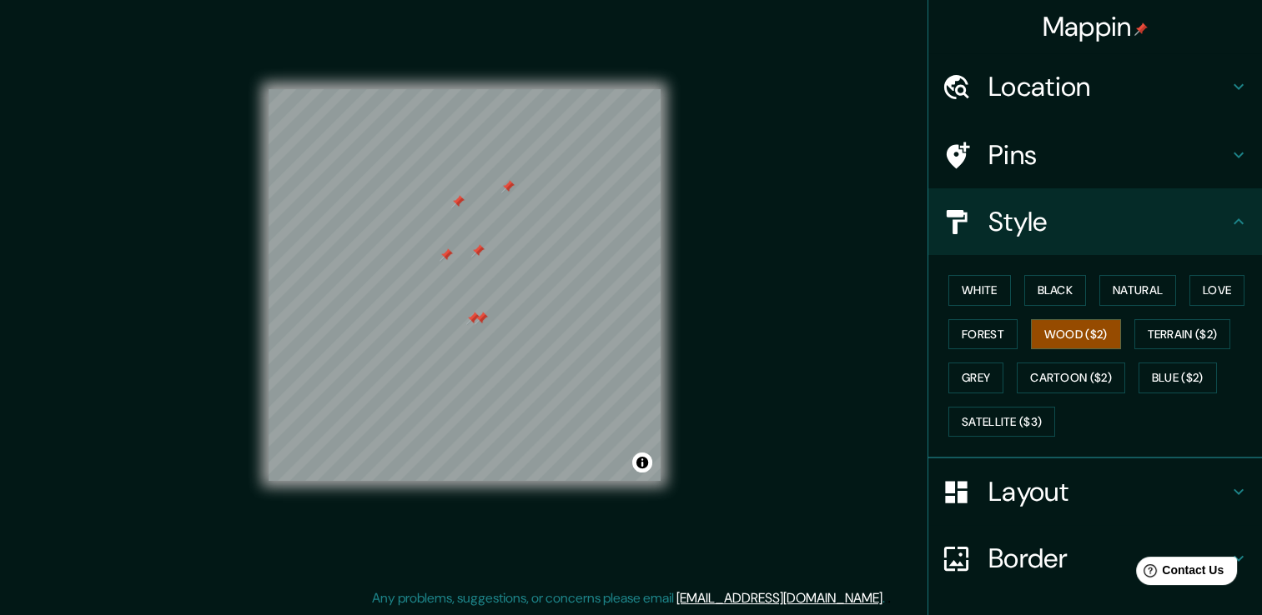
click at [1079, 76] on h4 "Location" at bounding box center [1108, 86] width 240 height 33
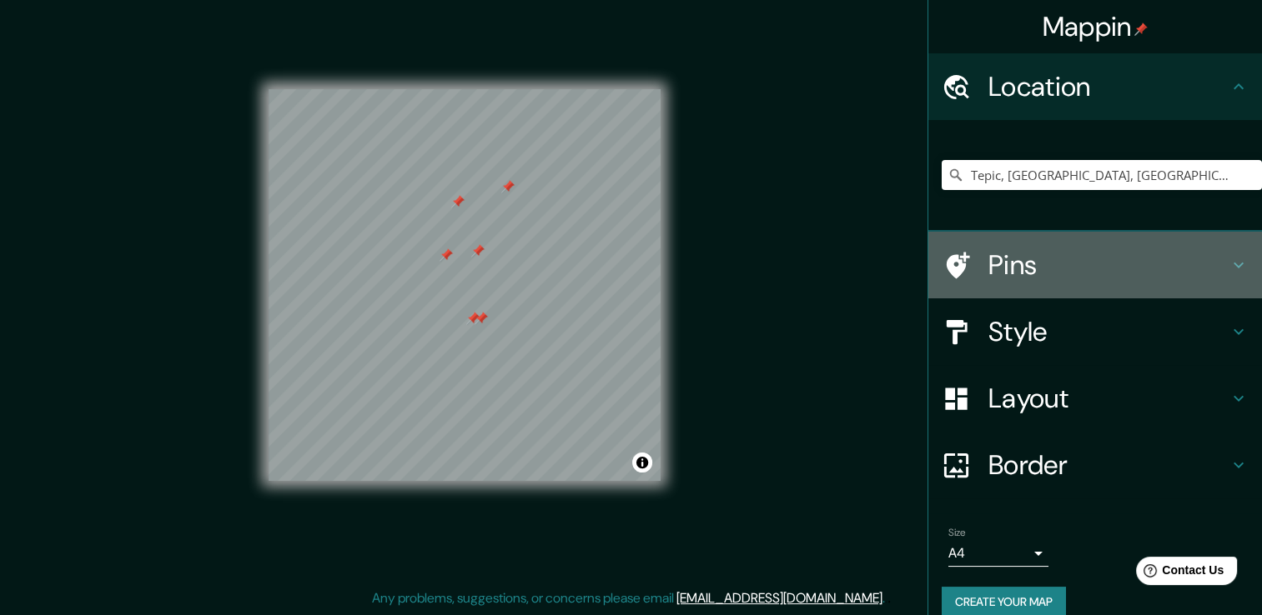
click at [988, 268] on h4 "Pins" at bounding box center [1108, 264] width 240 height 33
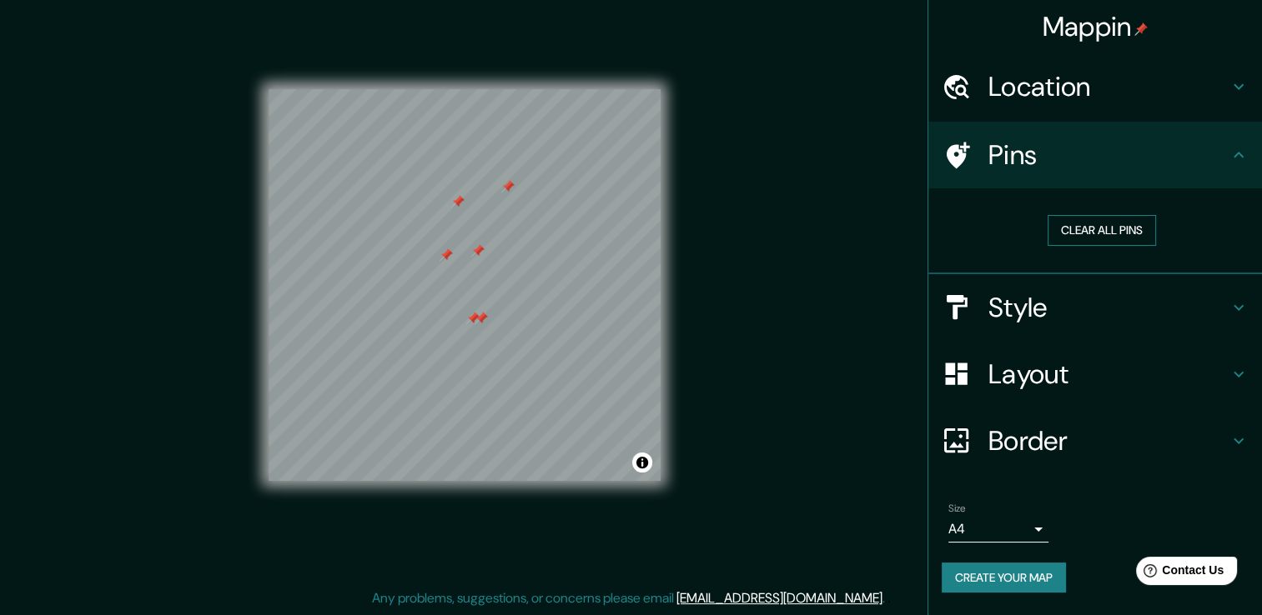
click at [1093, 241] on button "Clear all pins" at bounding box center [1101, 230] width 108 height 31
click at [807, 102] on div "Mappin Location [GEOGRAPHIC_DATA], [GEOGRAPHIC_DATA], [GEOGRAPHIC_DATA] Pins Cl…" at bounding box center [631, 299] width 1262 height 634
